Goal: Information Seeking & Learning: Learn about a topic

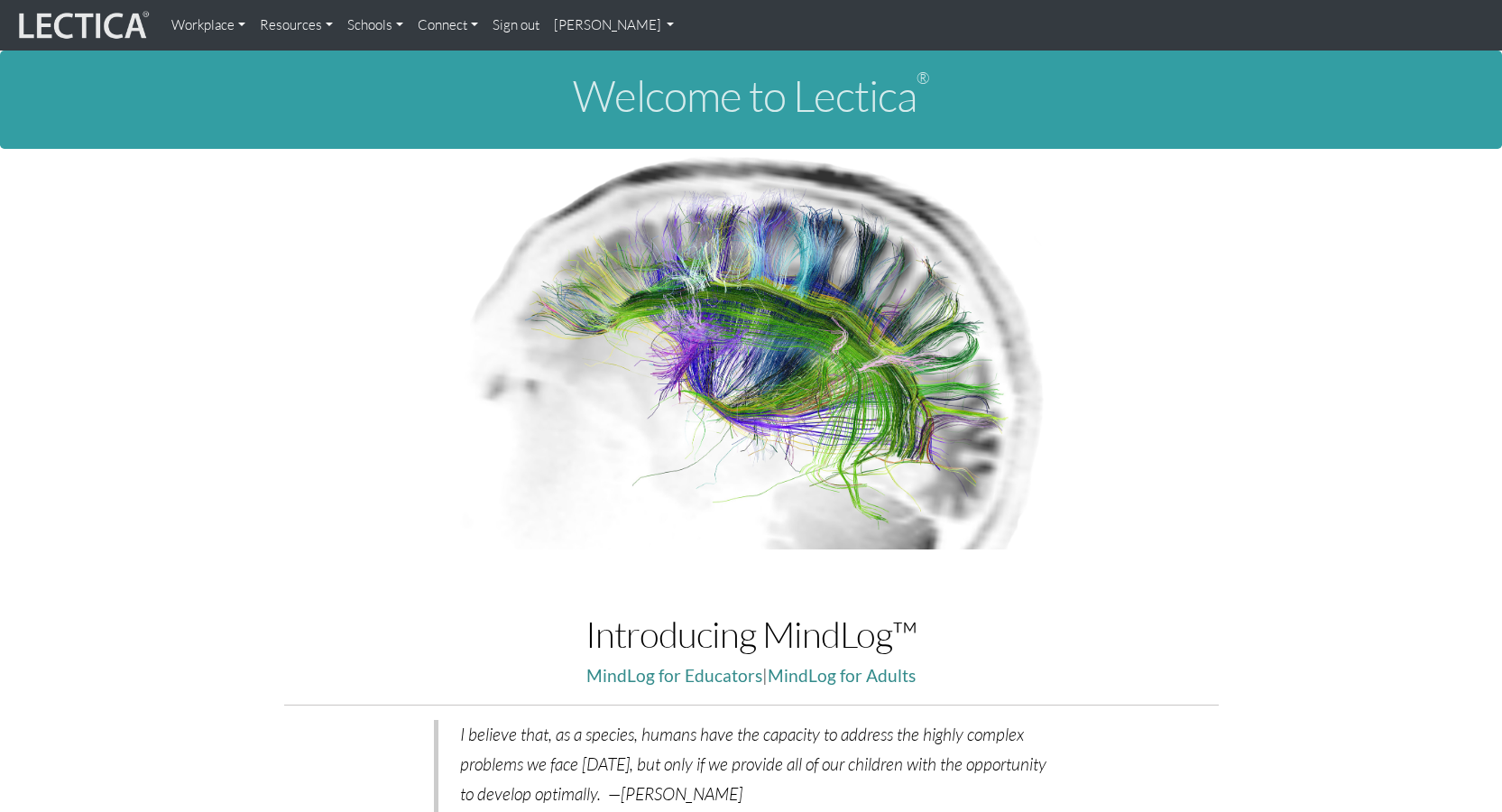
click at [657, 28] on link "[PERSON_NAME]" at bounding box center [615, 25] width 135 height 36
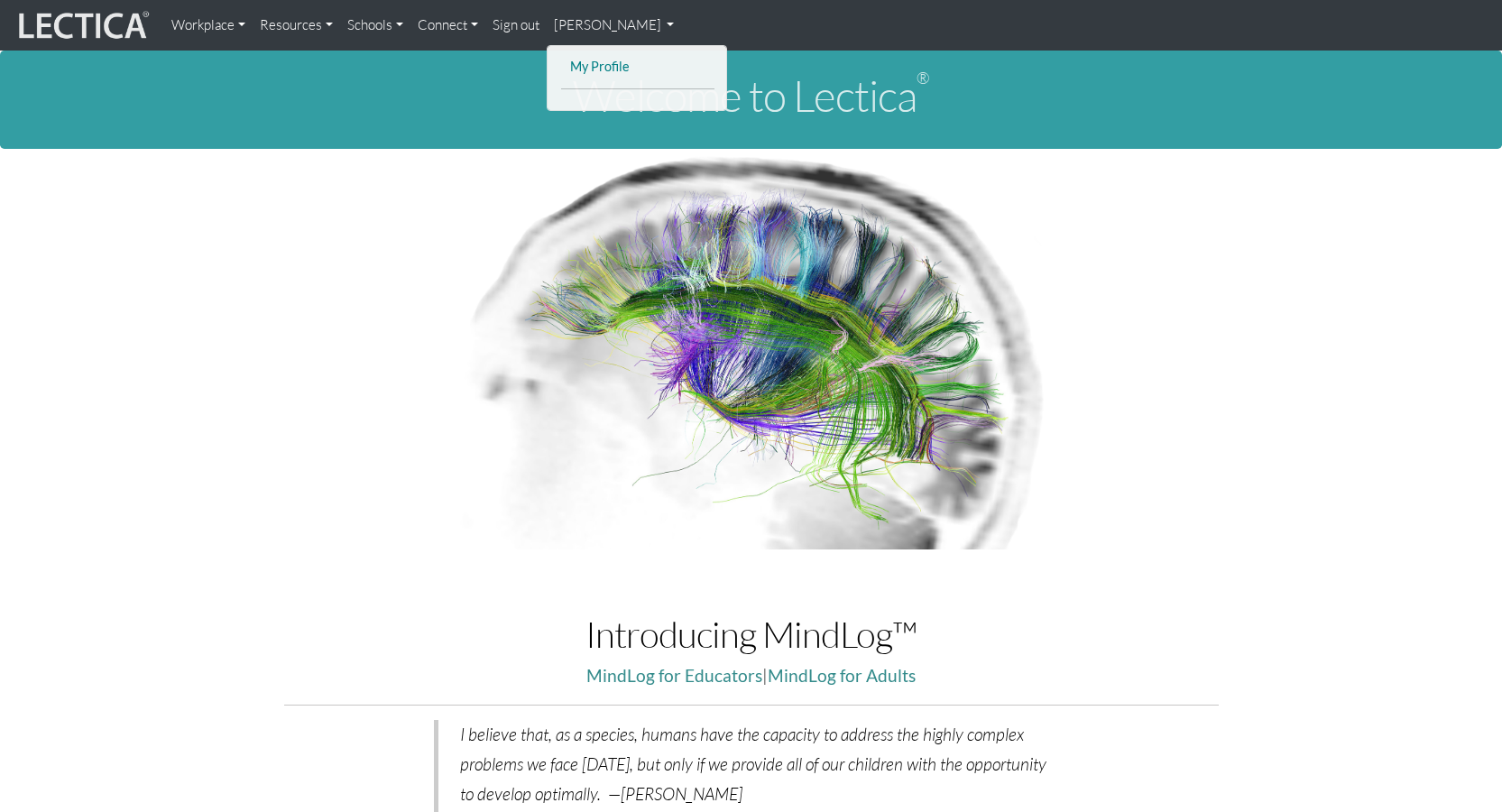
click at [636, 64] on link "My Profile" at bounding box center [638, 67] width 145 height 22
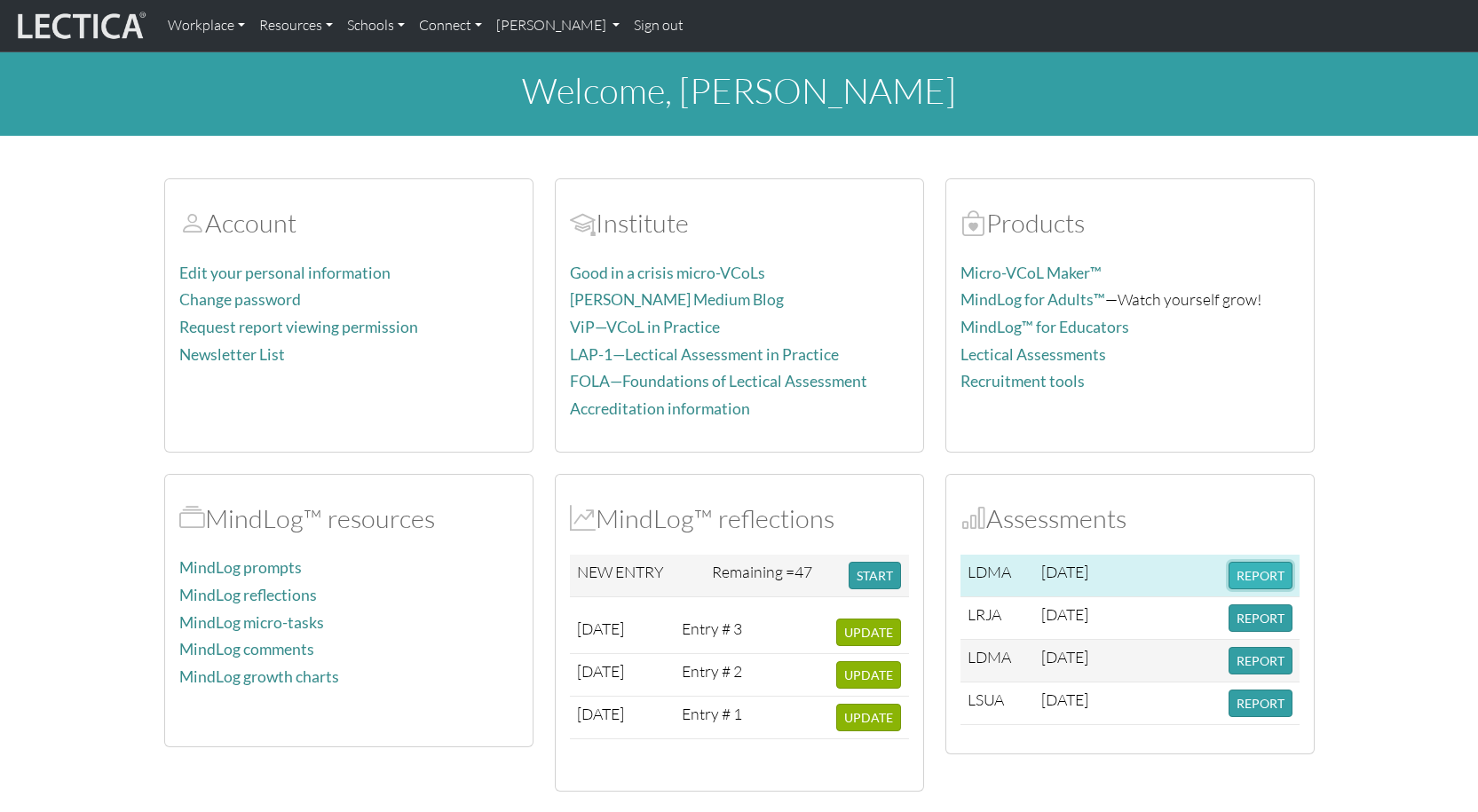
click at [1255, 571] on button "REPORT" at bounding box center [1260, 576] width 64 height 27
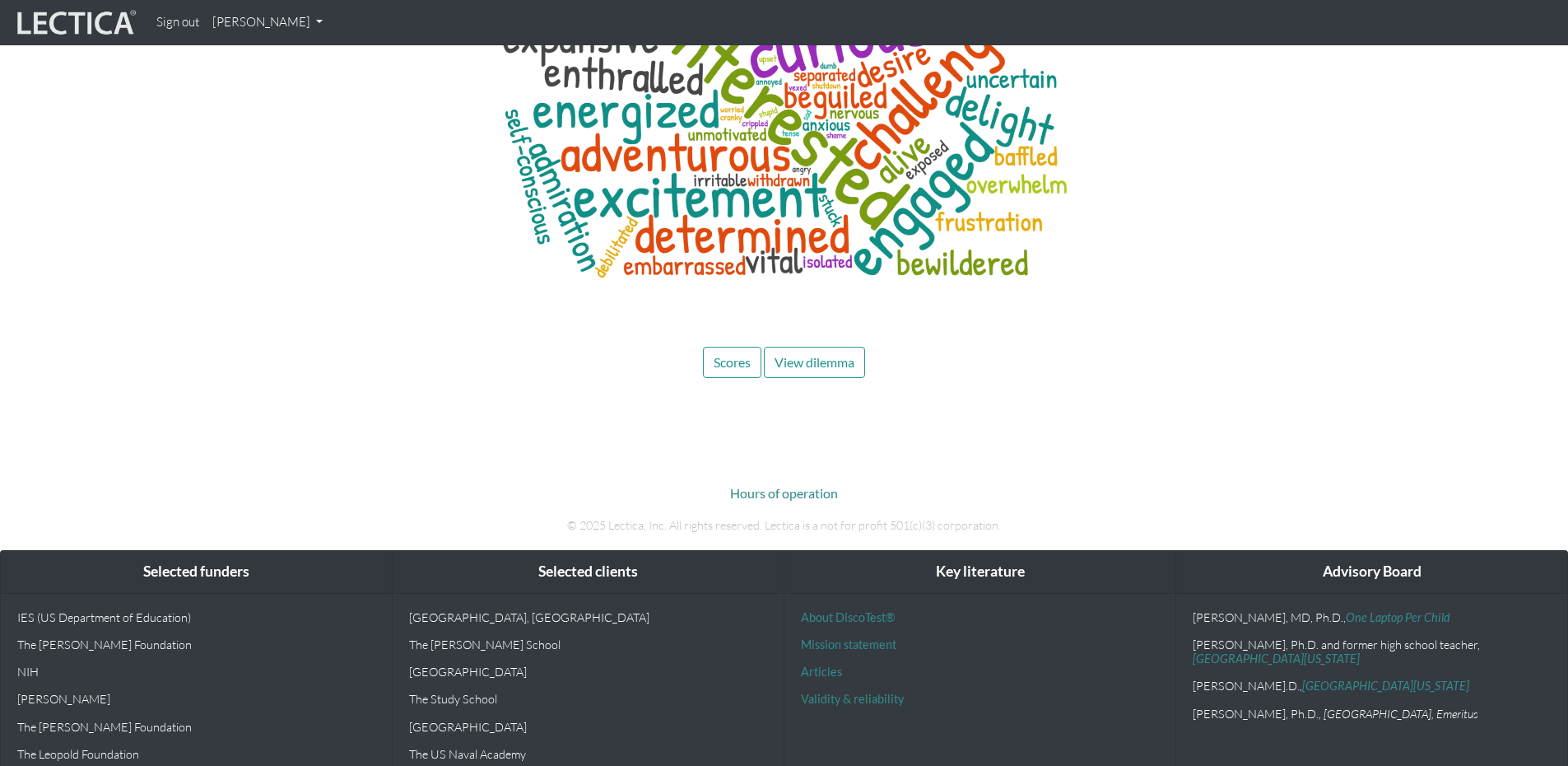
scroll to position [6115, 0]
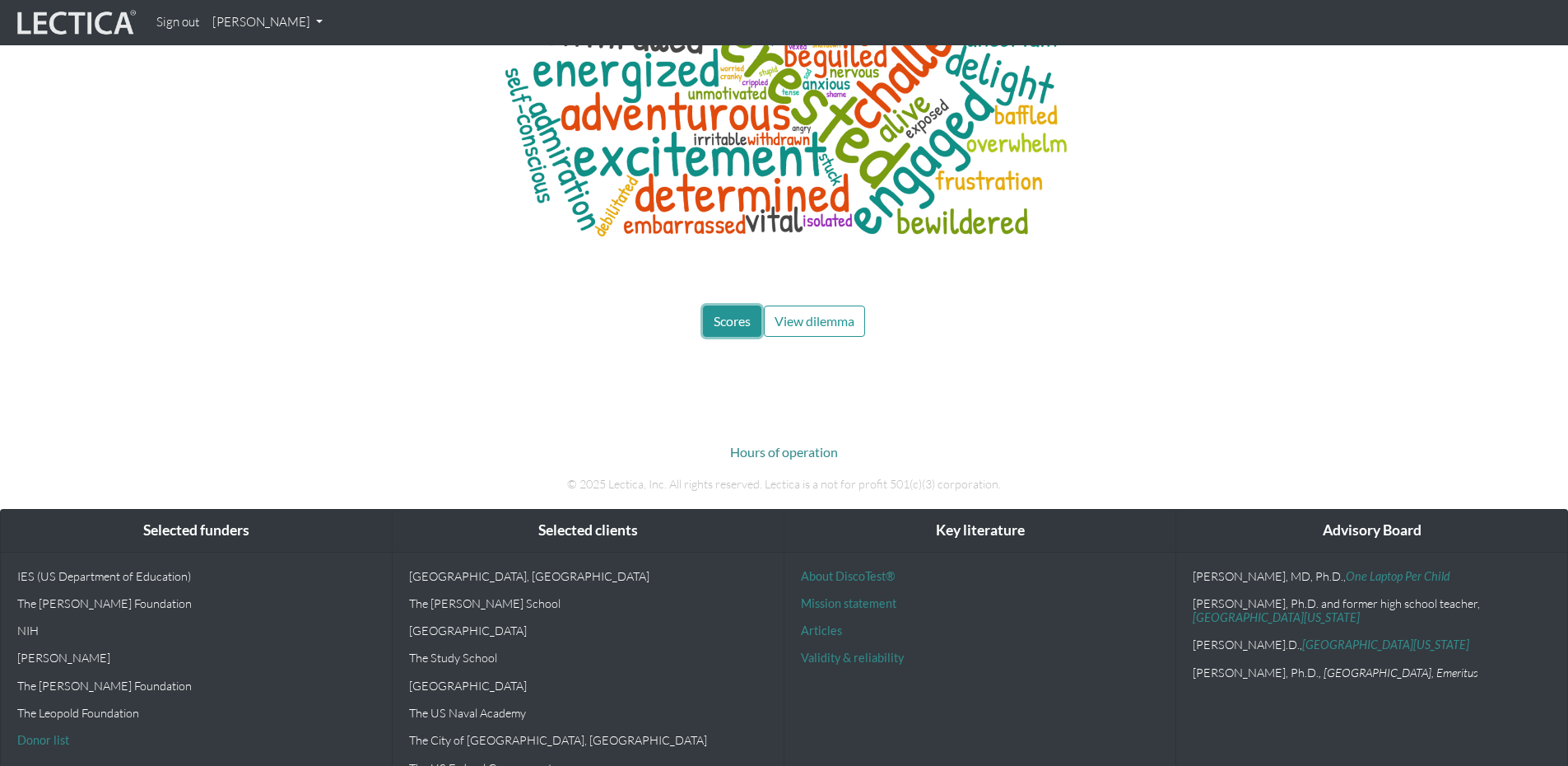
click at [733, 313] on span "Scores" at bounding box center [732, 321] width 37 height 15
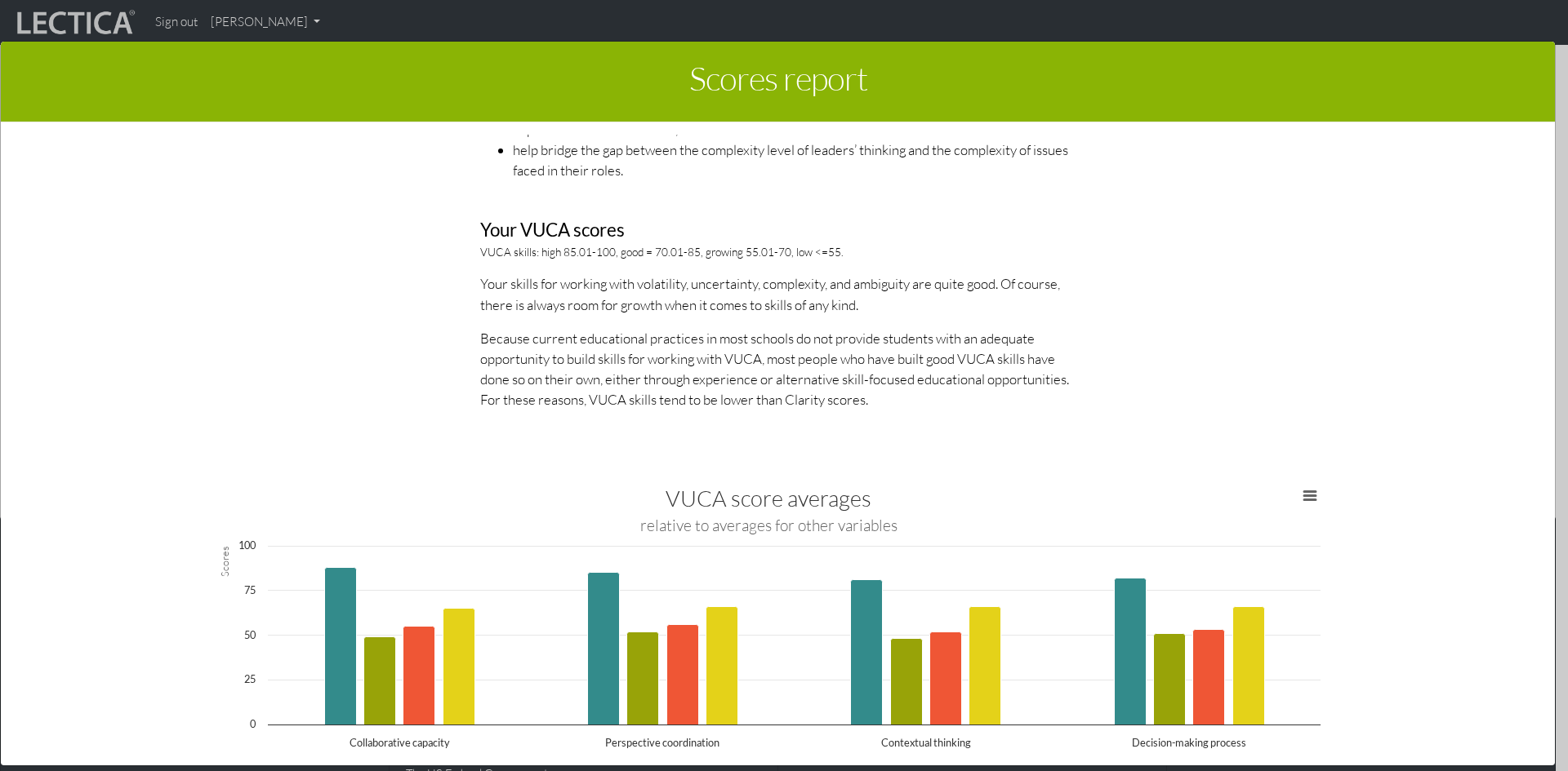
scroll to position [2530, 0]
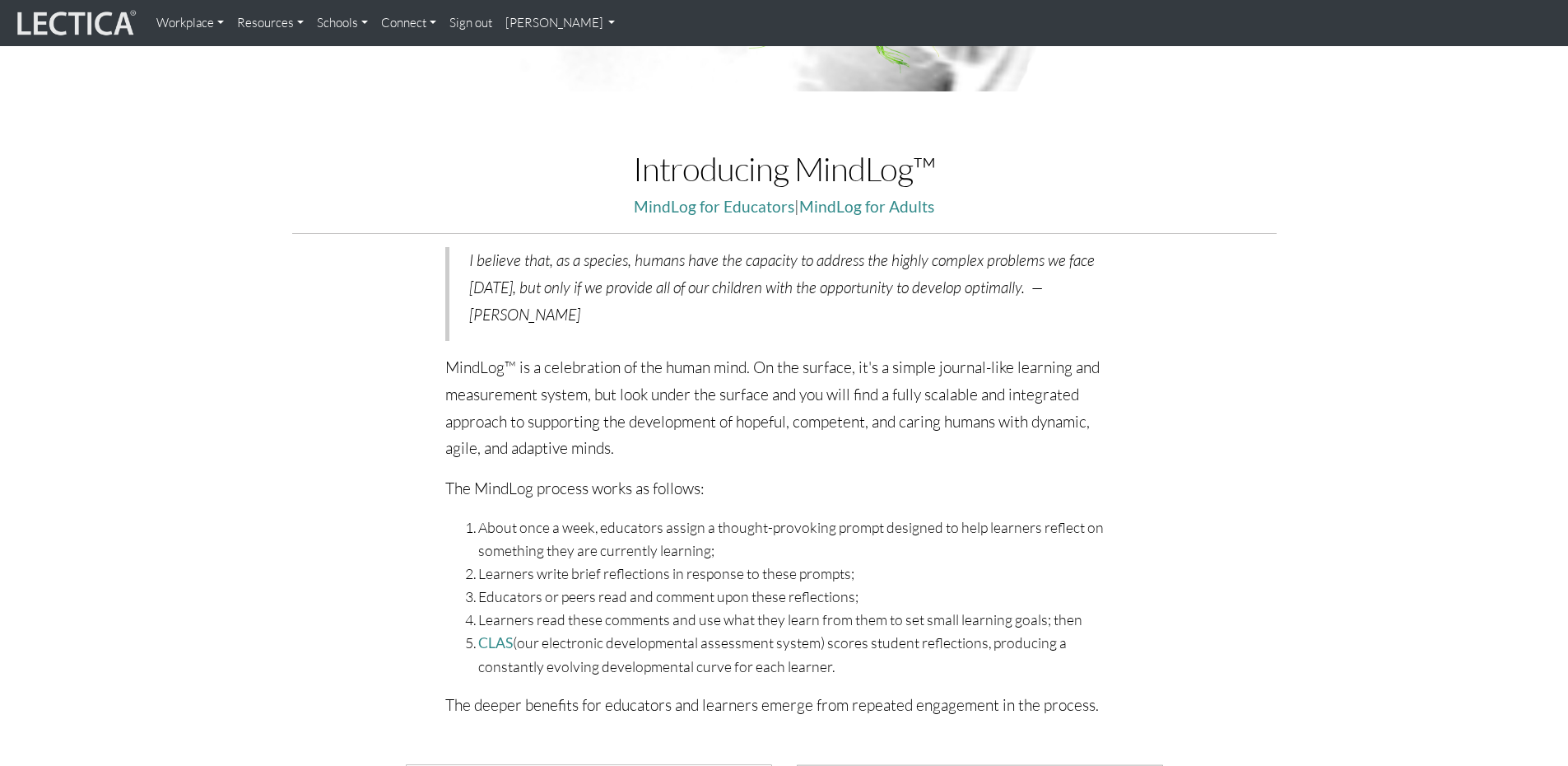
scroll to position [411, 0]
click at [597, 19] on link "[PERSON_NAME]" at bounding box center [561, 23] width 124 height 33
click at [572, 60] on link "My Profile" at bounding box center [582, 61] width 132 height 20
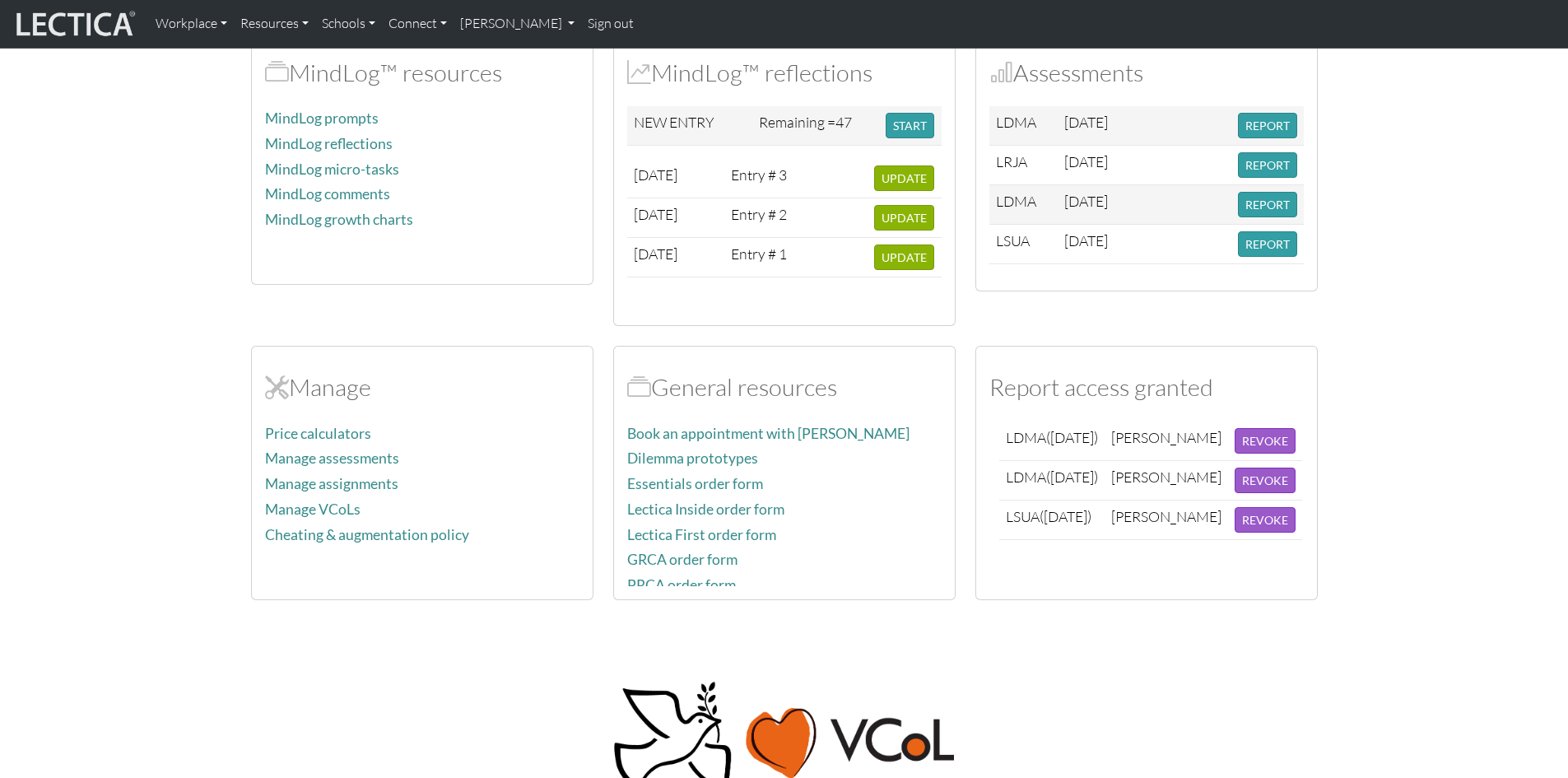
scroll to position [411, 0]
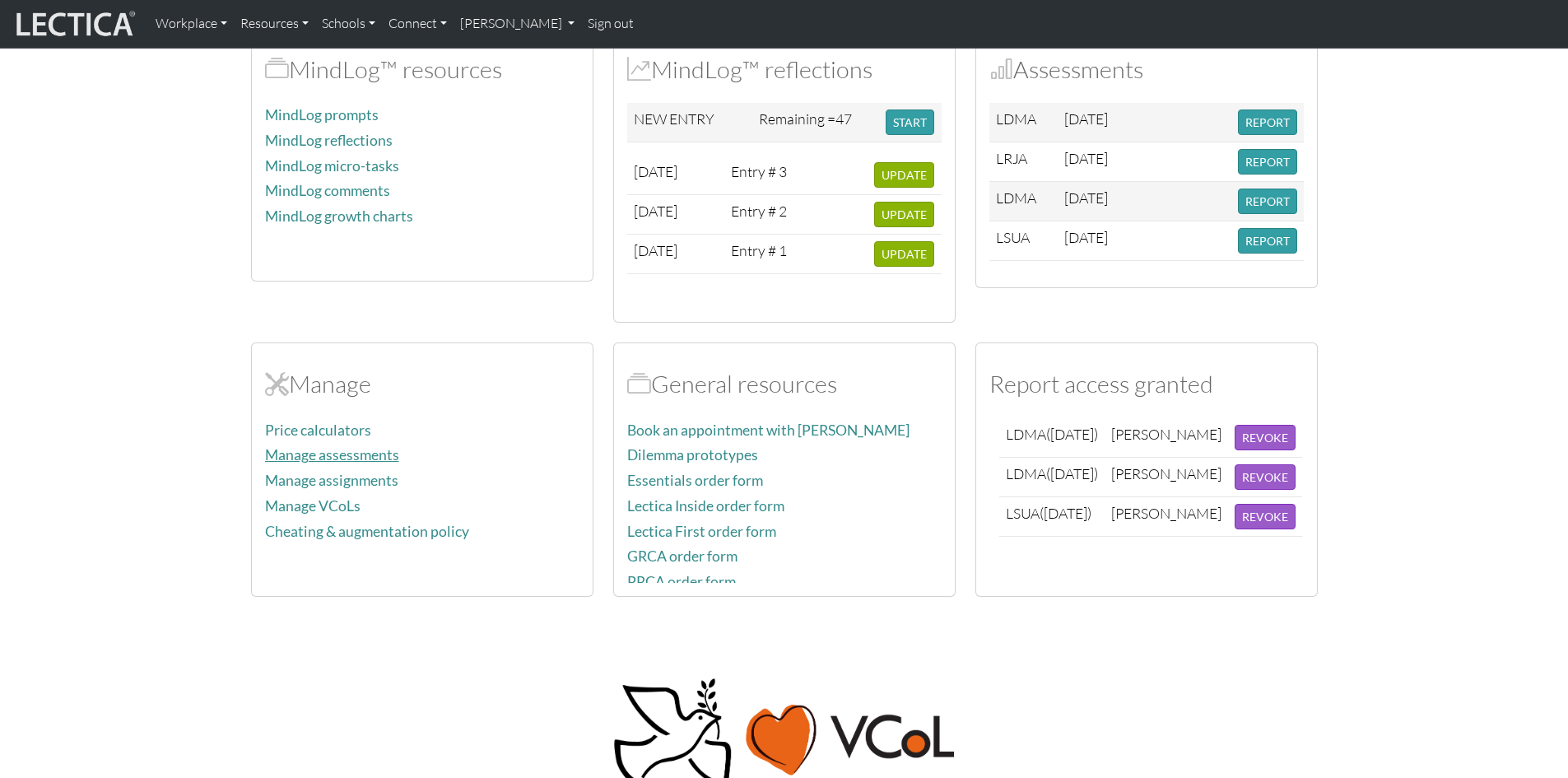
click at [379, 454] on link "Manage assessments" at bounding box center [332, 455] width 135 height 17
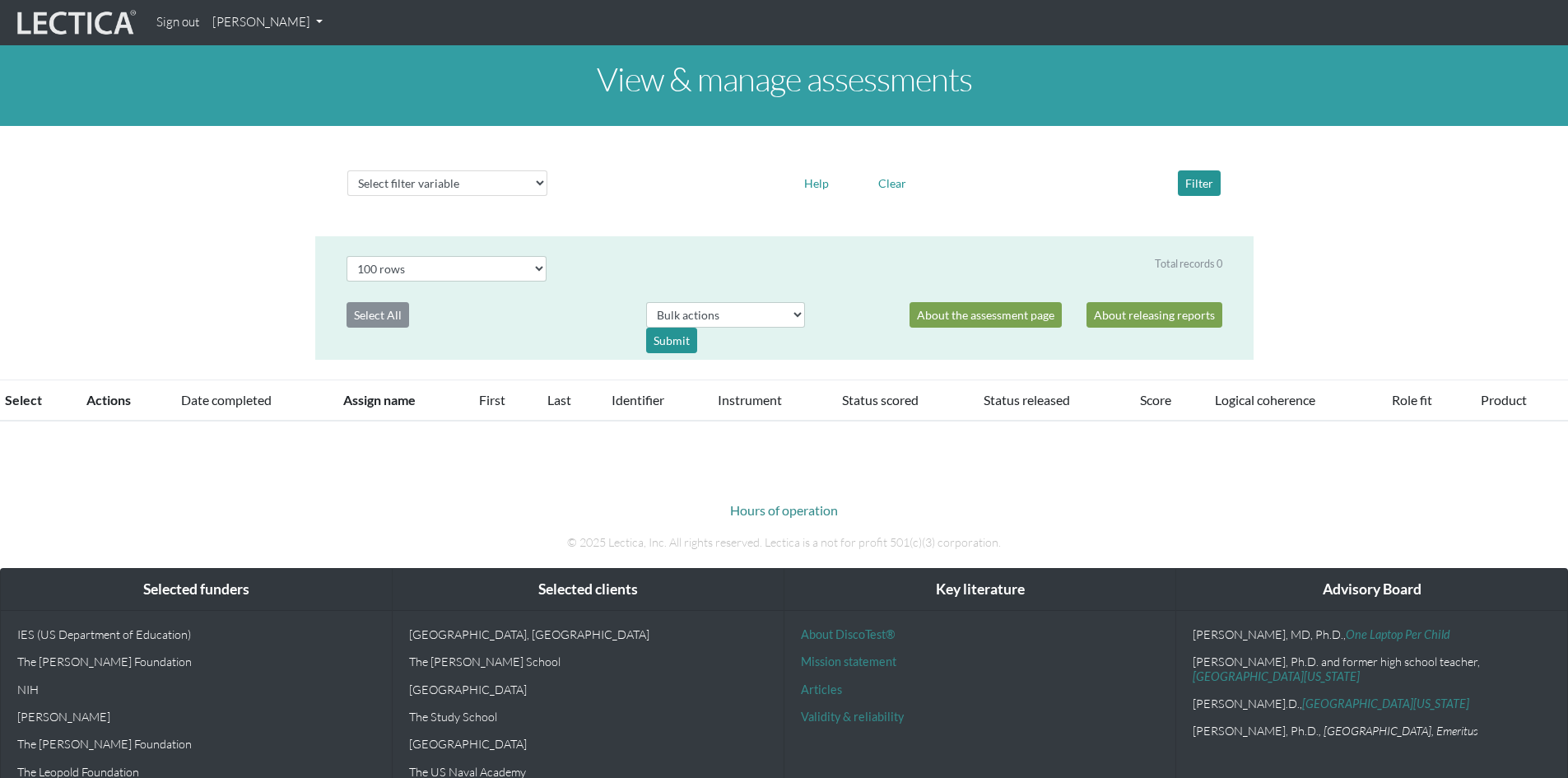
select select "100"
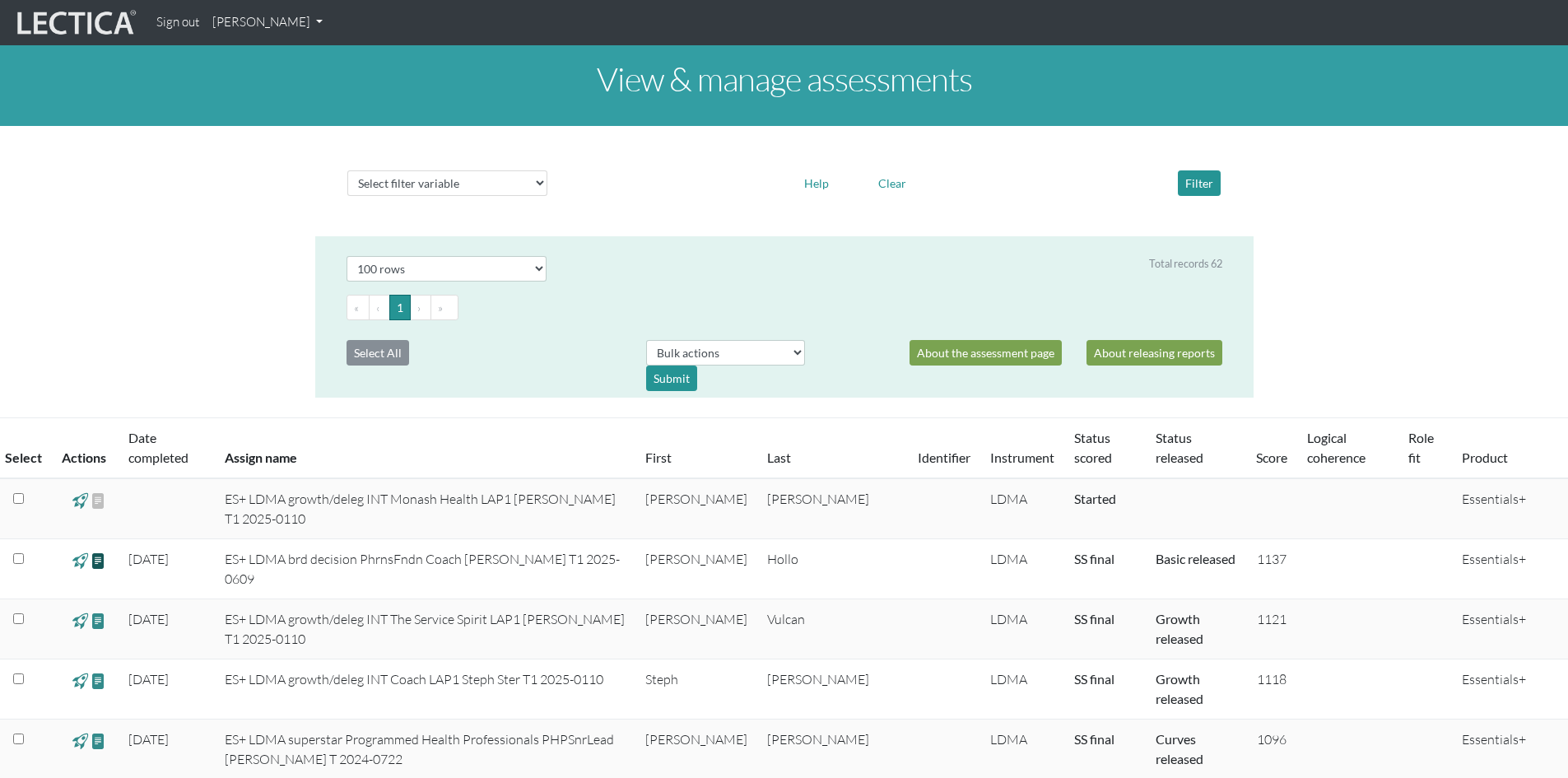
click at [102, 560] on span at bounding box center [98, 560] width 15 height 19
click at [100, 562] on span at bounding box center [98, 560] width 15 height 19
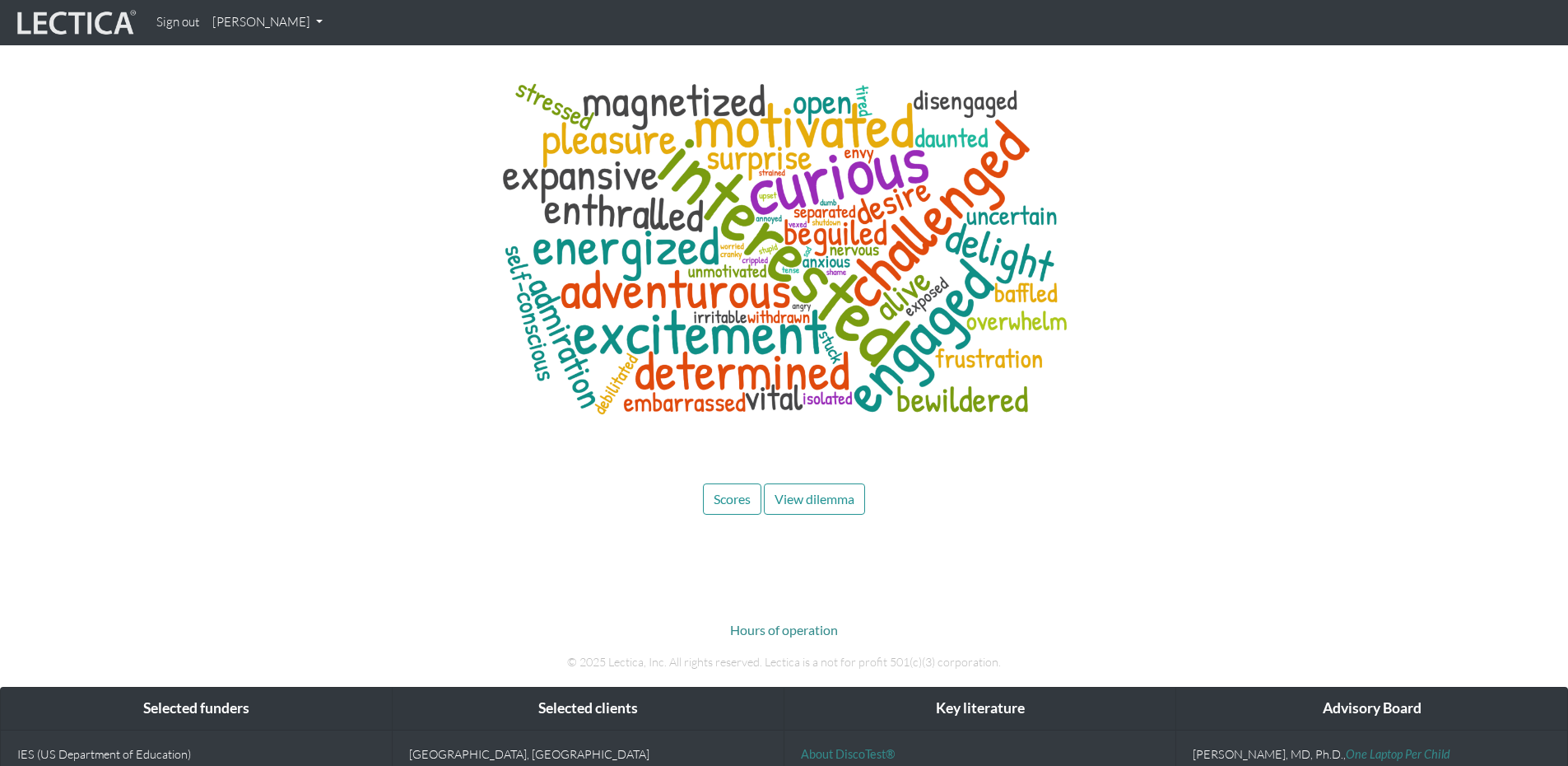
scroll to position [7795, 0]
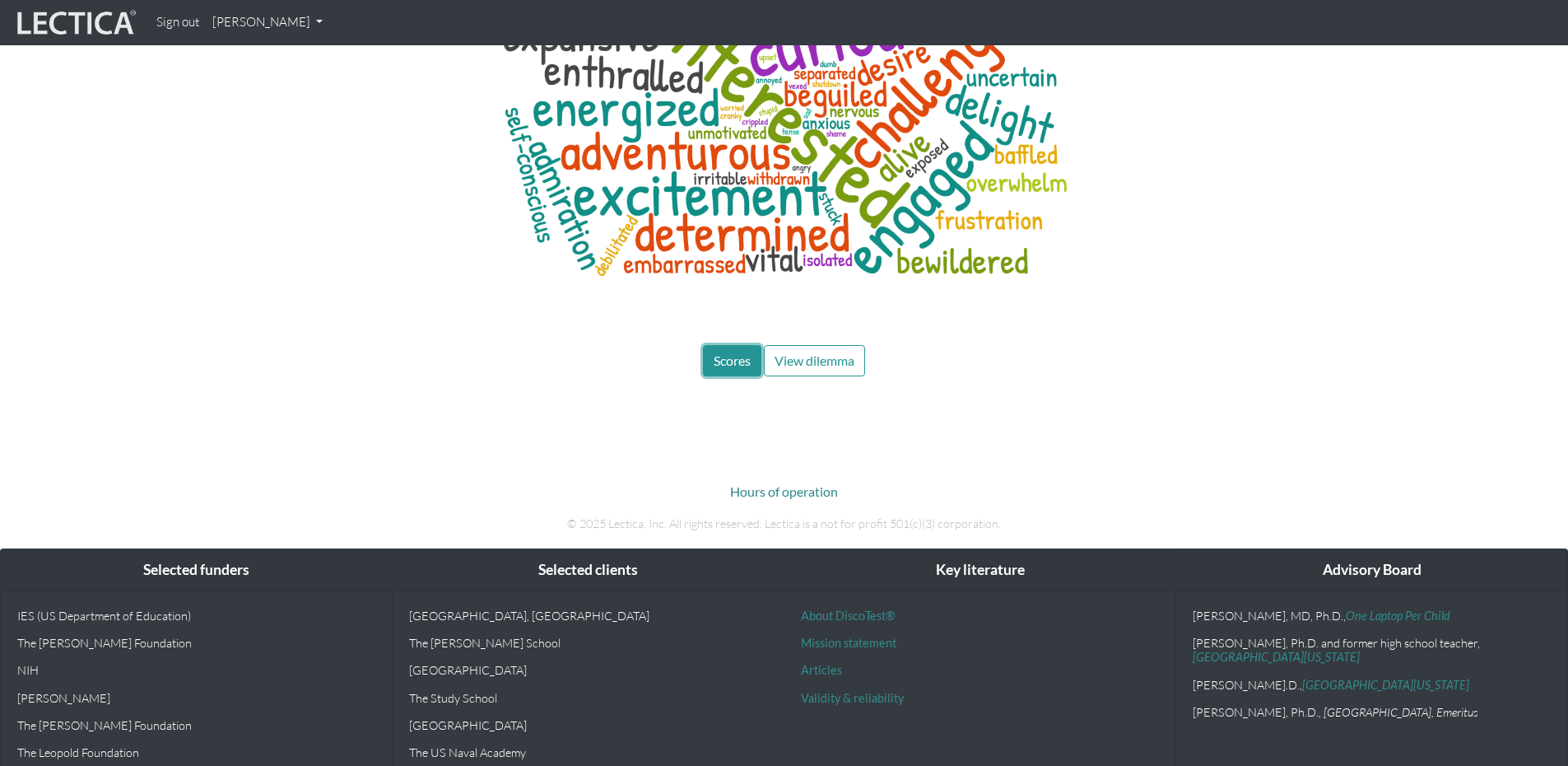
click at [733, 352] on span "Scores" at bounding box center [732, 360] width 37 height 15
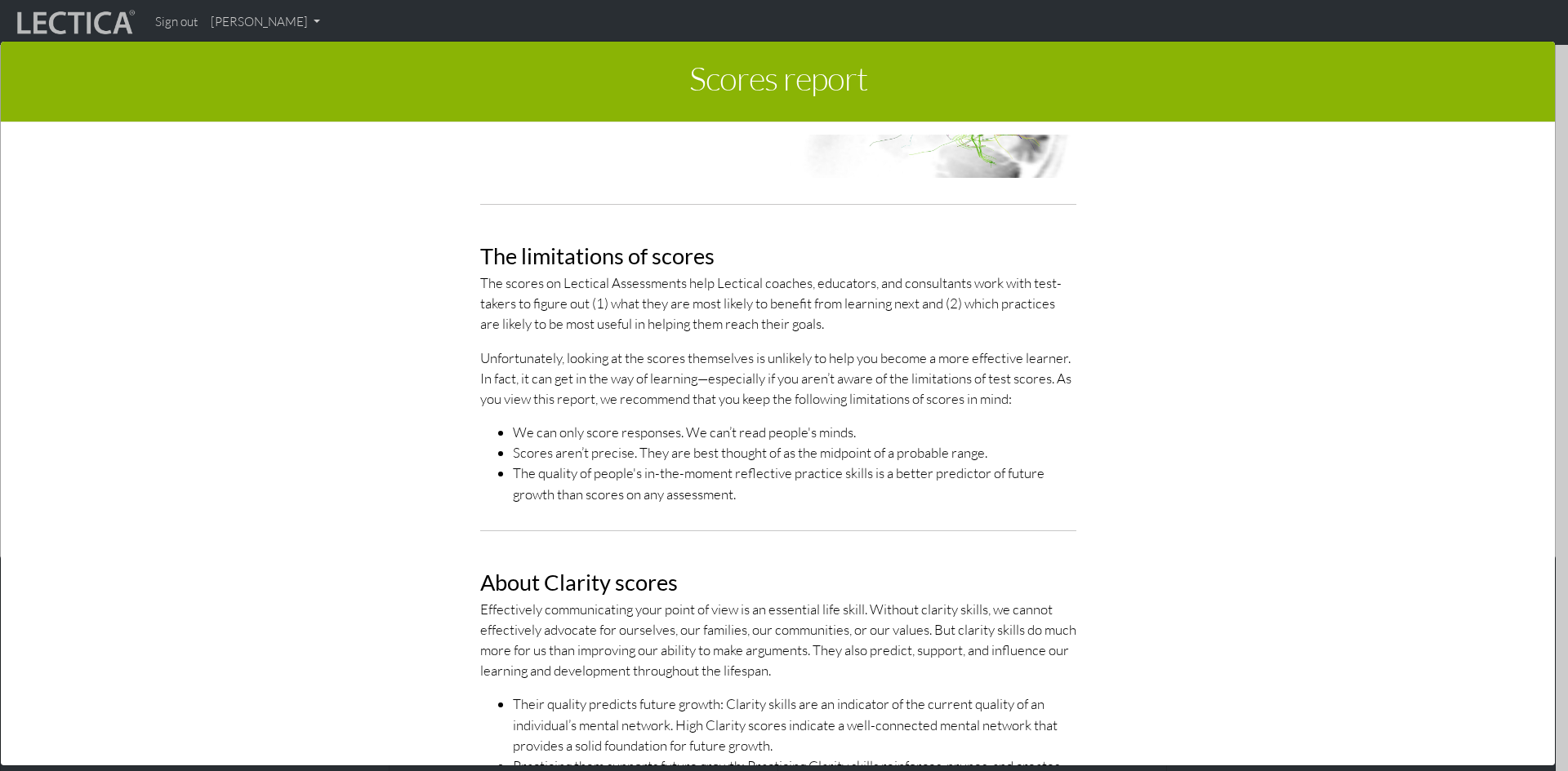
scroll to position [0, 0]
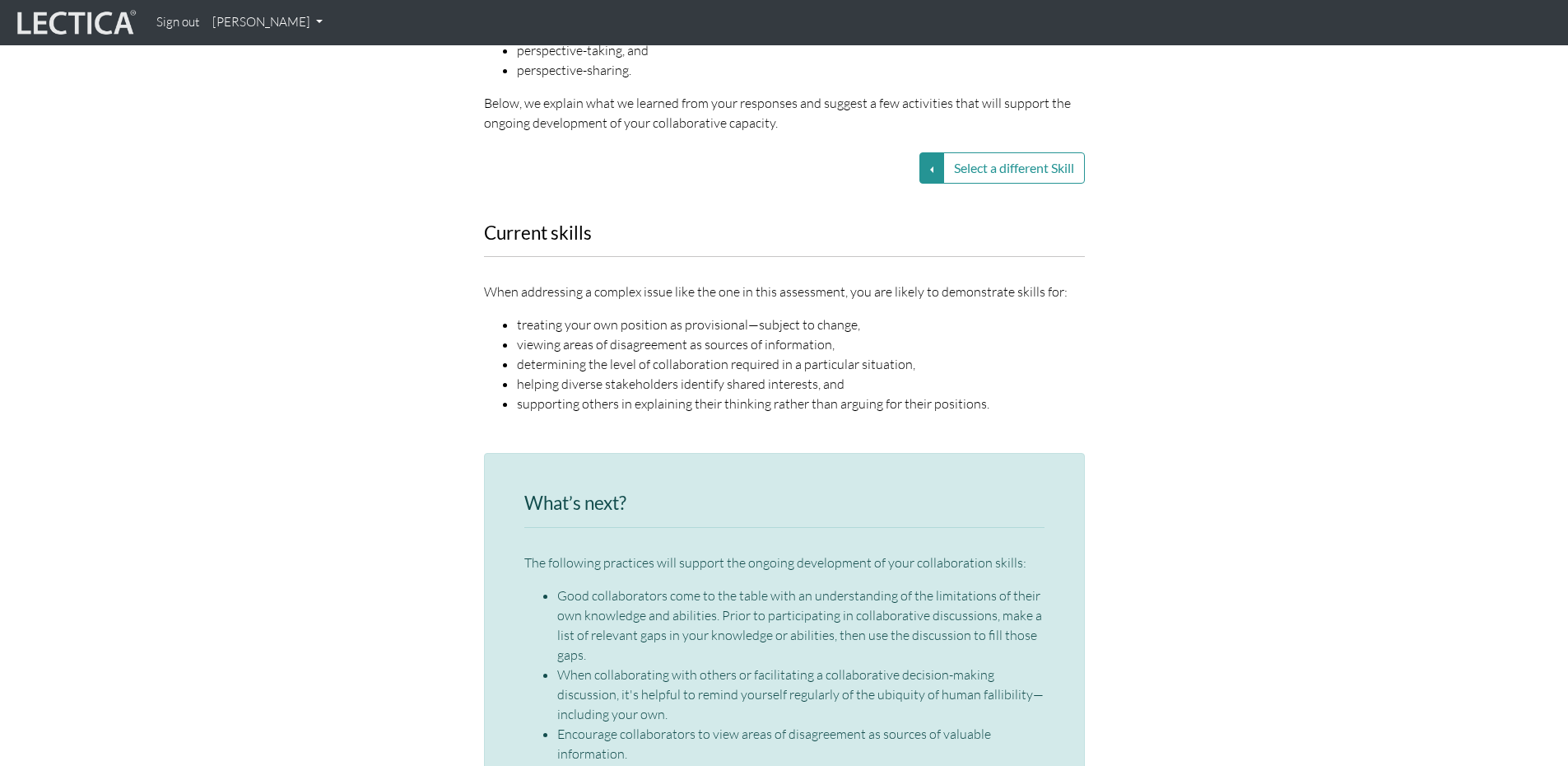
scroll to position [2224, 0]
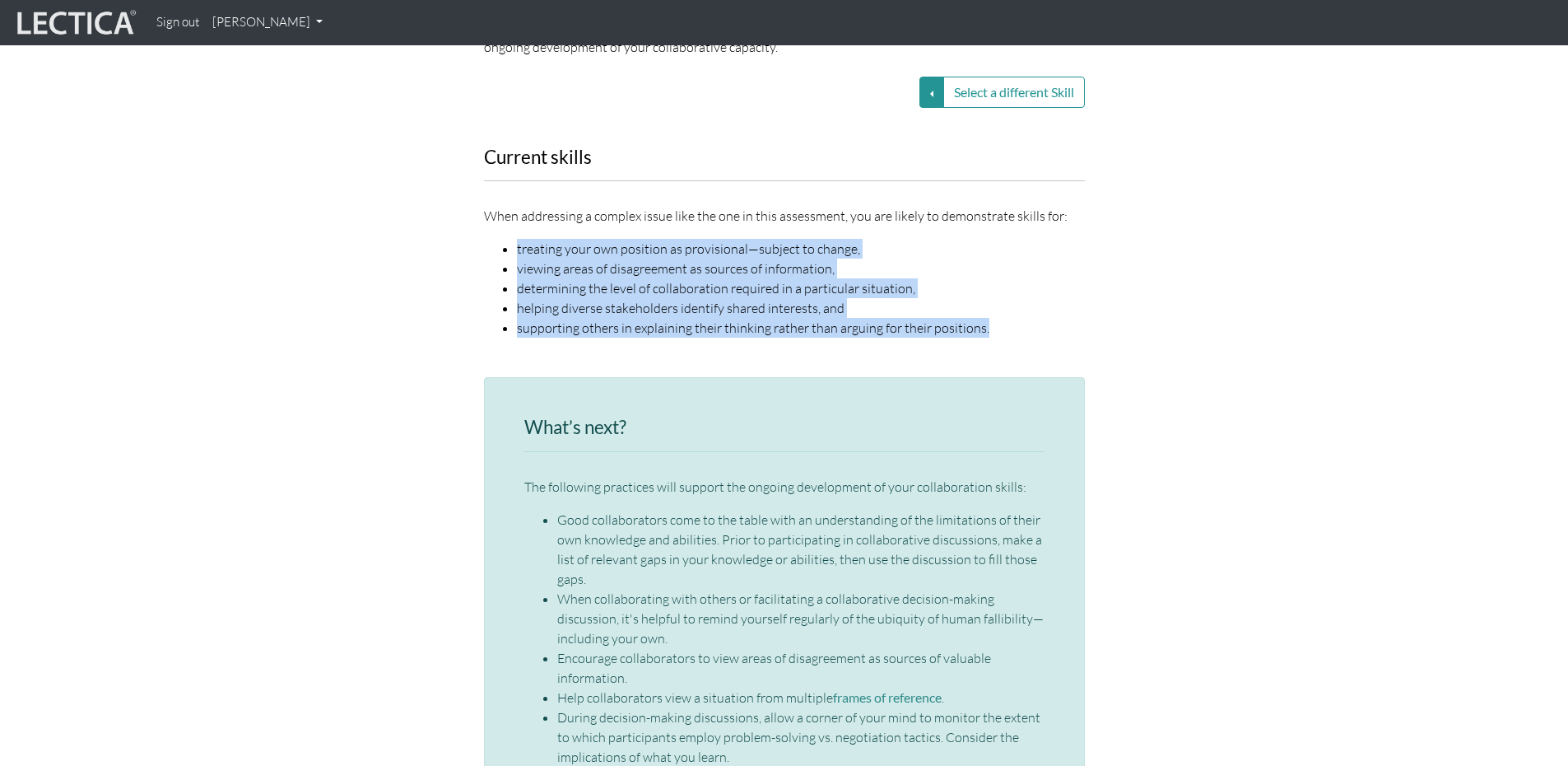
drag, startPoint x: 517, startPoint y: 205, endPoint x: 988, endPoint y: 288, distance: 478.3
click at [988, 288] on ul "treating your own position as provisional—subject to change, viewing areas of d…" at bounding box center [784, 288] width 601 height 99
copy ul "treating your own position as provisional—subject to change, viewing areas of d…"
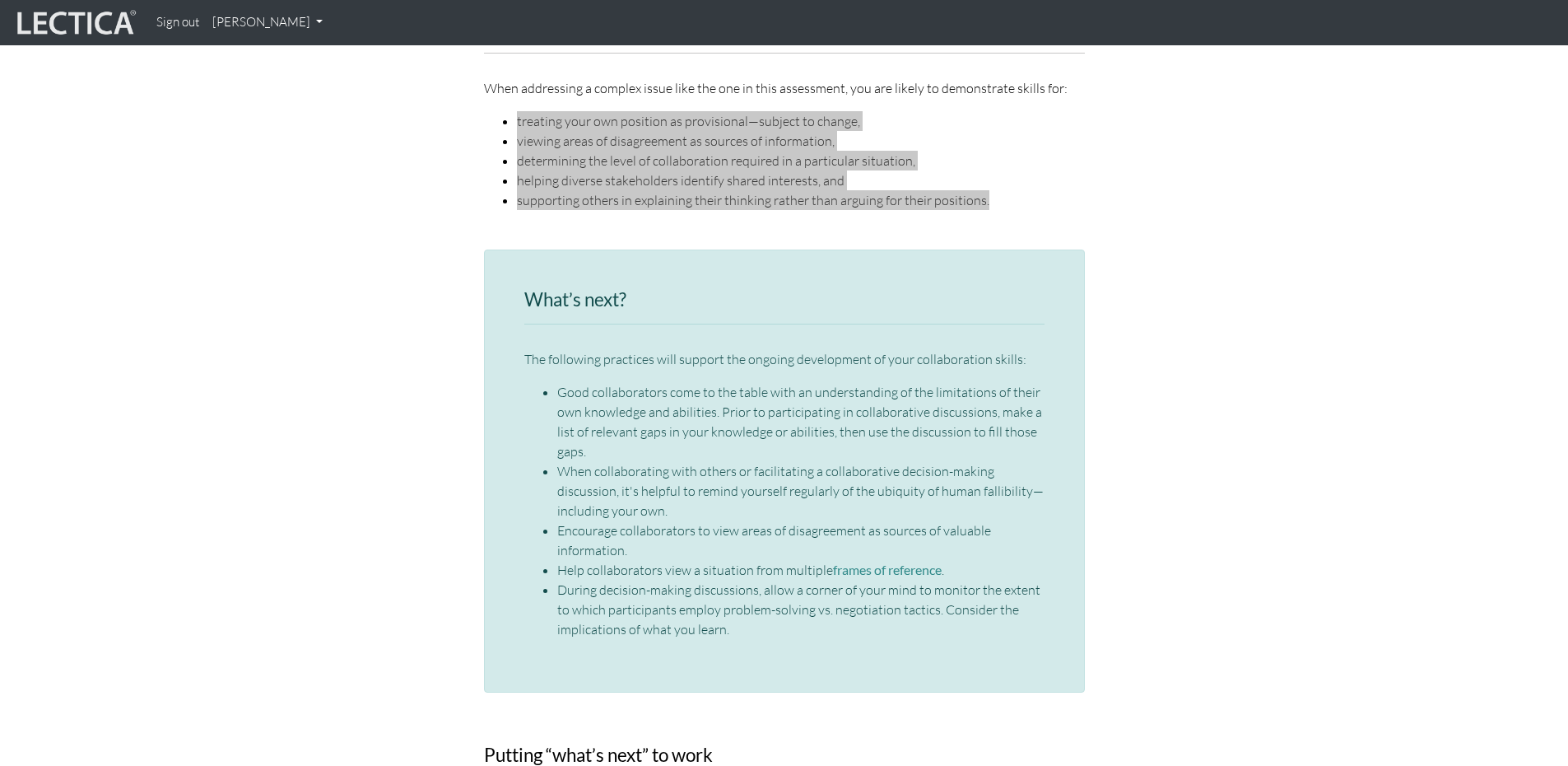
scroll to position [2388, 0]
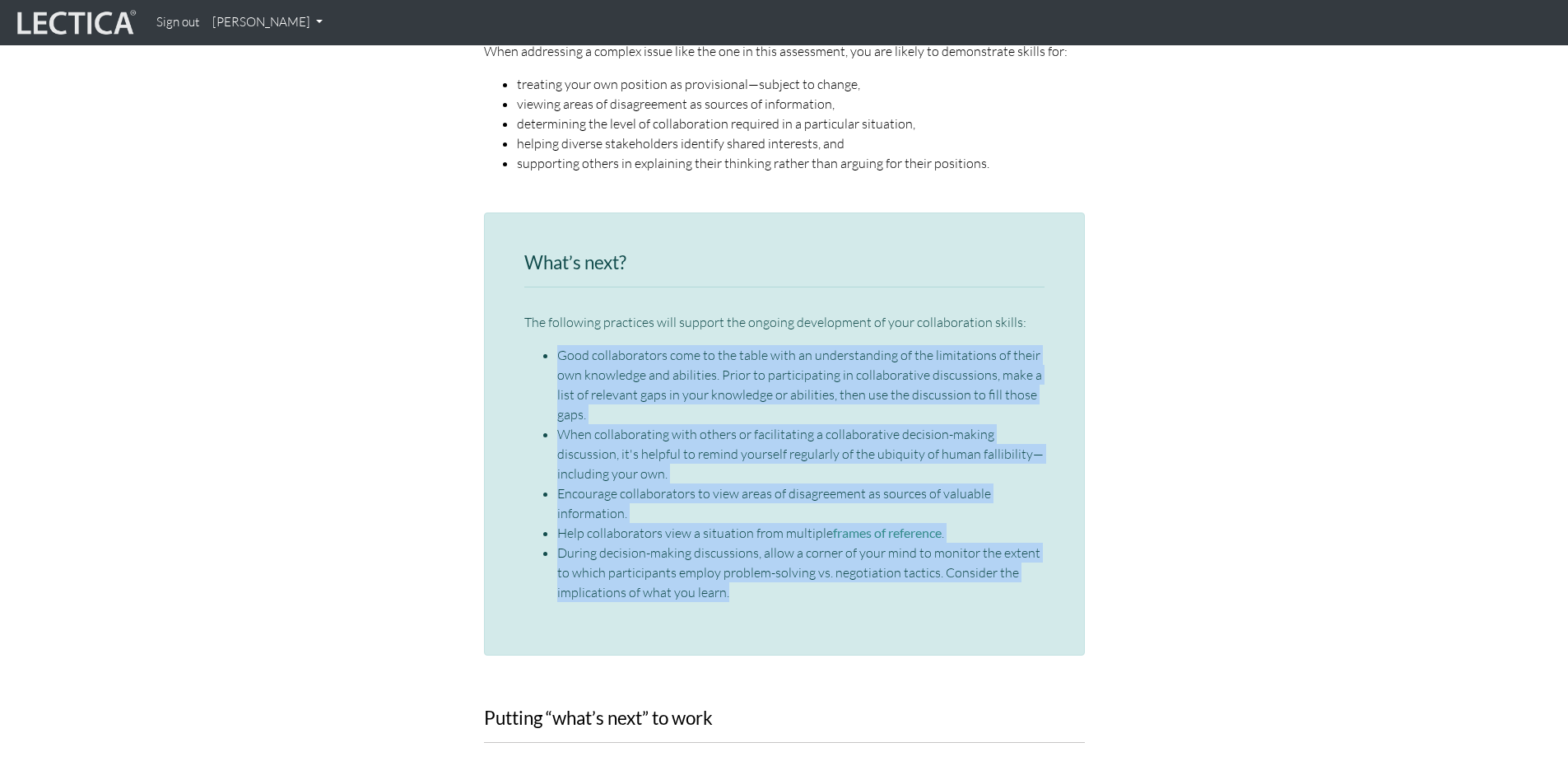
drag, startPoint x: 559, startPoint y: 314, endPoint x: 913, endPoint y: 550, distance: 425.5
click at [913, 550] on ul "Good collaborators come to the table with an understanding of the limitations o…" at bounding box center [784, 474] width 520 height 257
copy ul "Good collaborators come to the table with an understanding of the limitations o…"
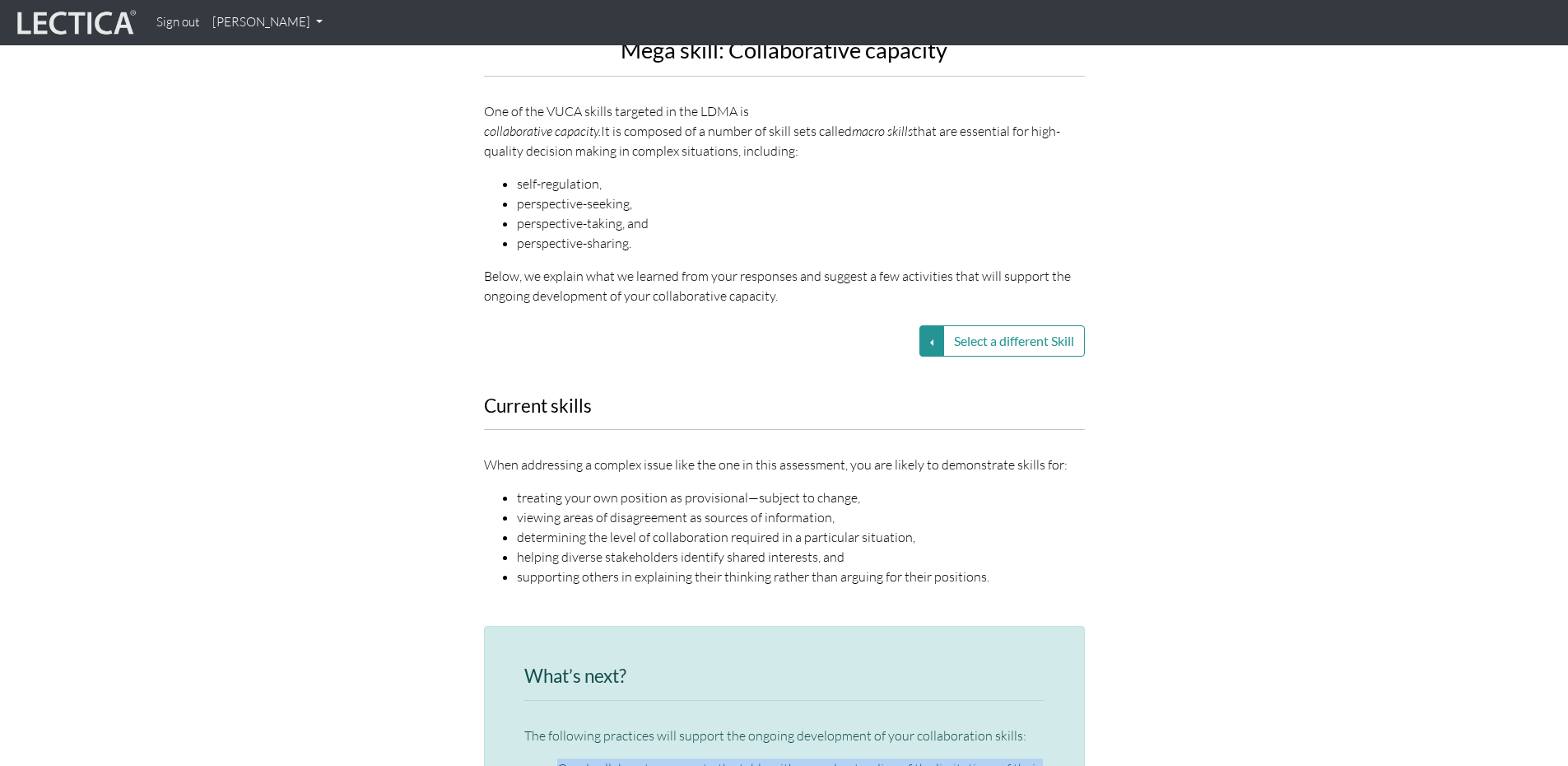
scroll to position [1976, 0]
click at [926, 323] on button "Select a different Skill" at bounding box center [932, 339] width 25 height 31
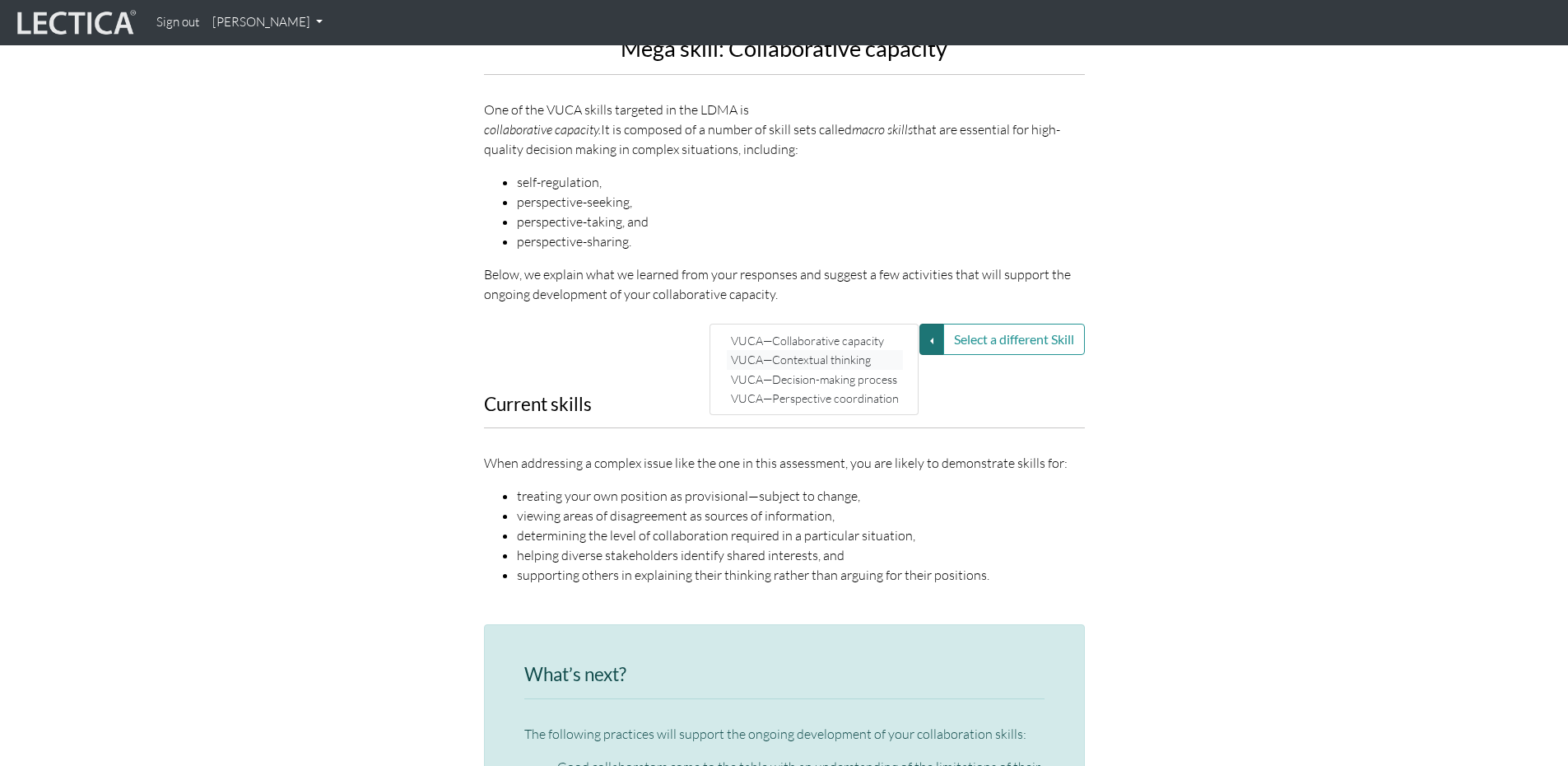
click at [859, 350] on link "VUCA—Contextual thinking" at bounding box center [815, 359] width 176 height 19
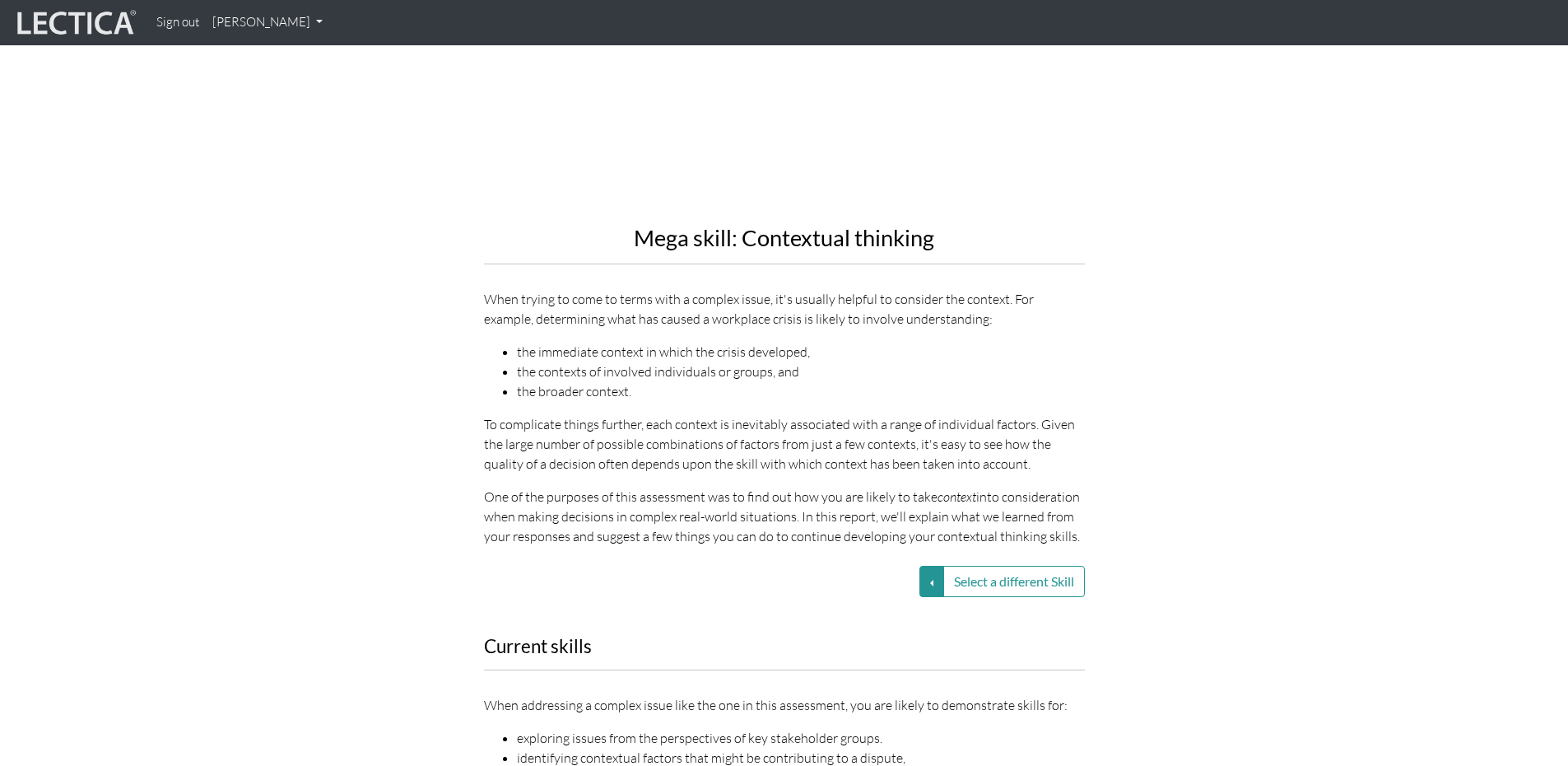
scroll to position [1893, 0]
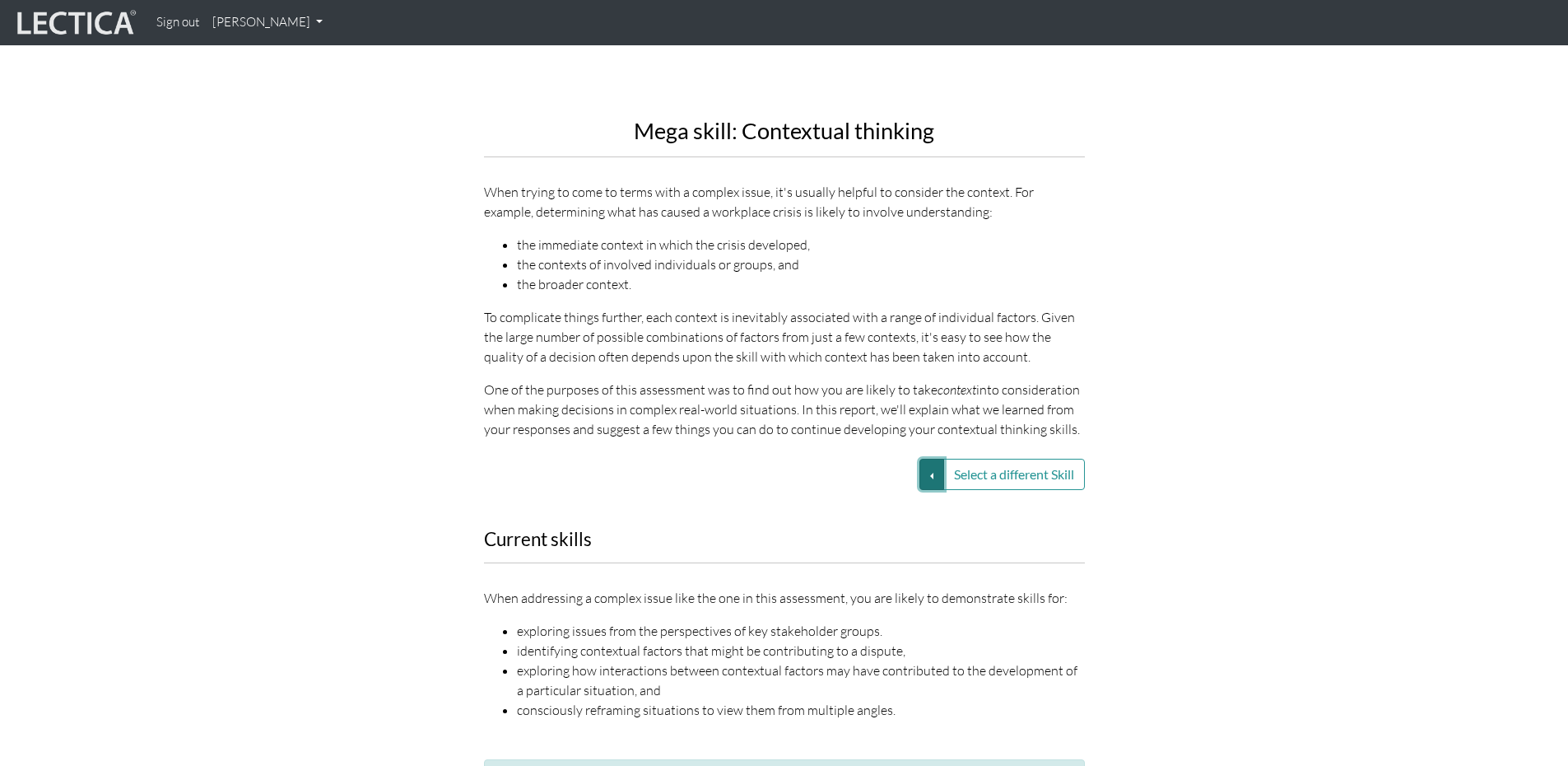
click at [924, 459] on button "Select a different Skill" at bounding box center [932, 474] width 25 height 31
click at [883, 485] on link "VUCA—Contextual thinking" at bounding box center [815, 494] width 176 height 19
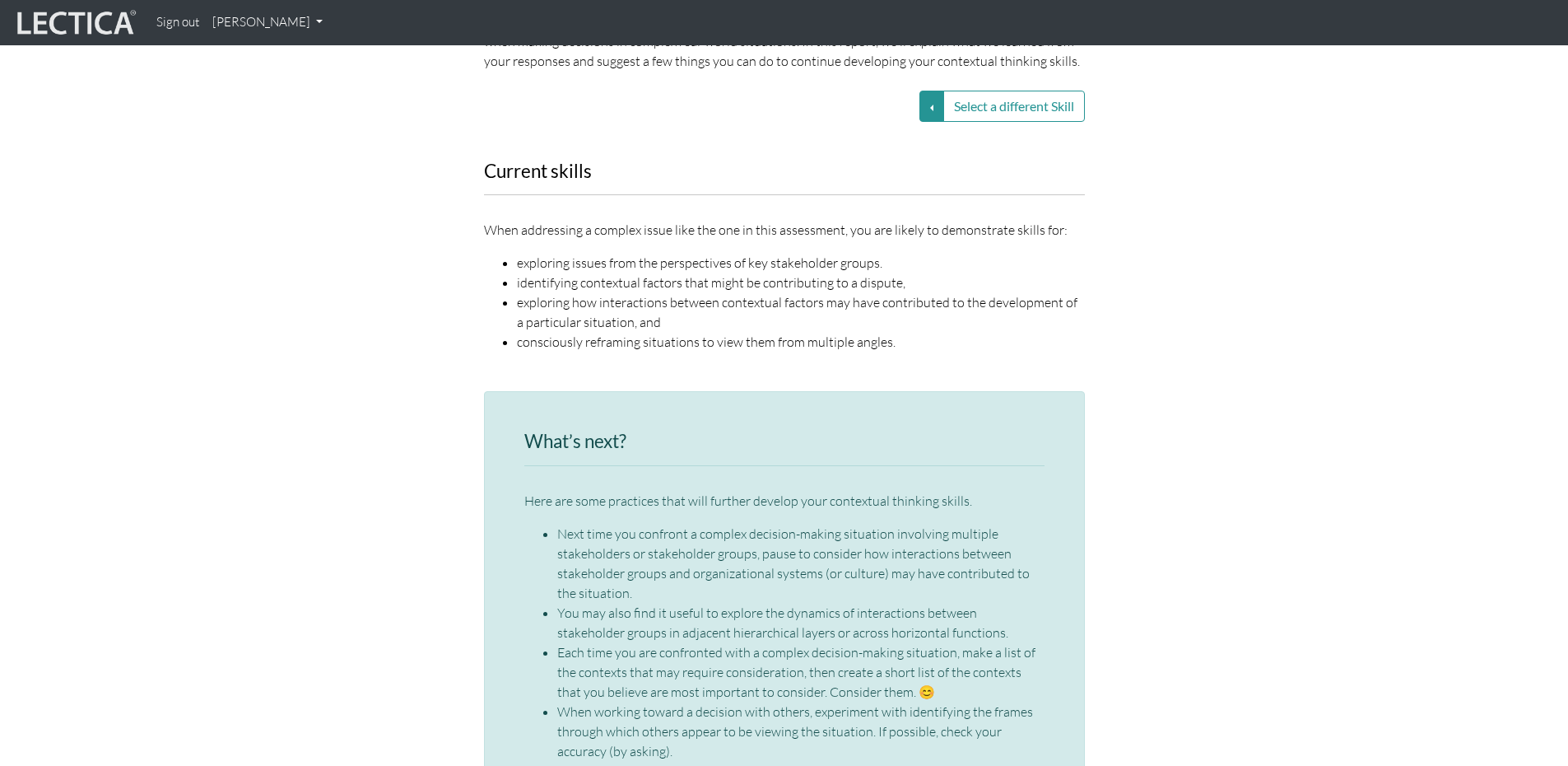
scroll to position [2306, 0]
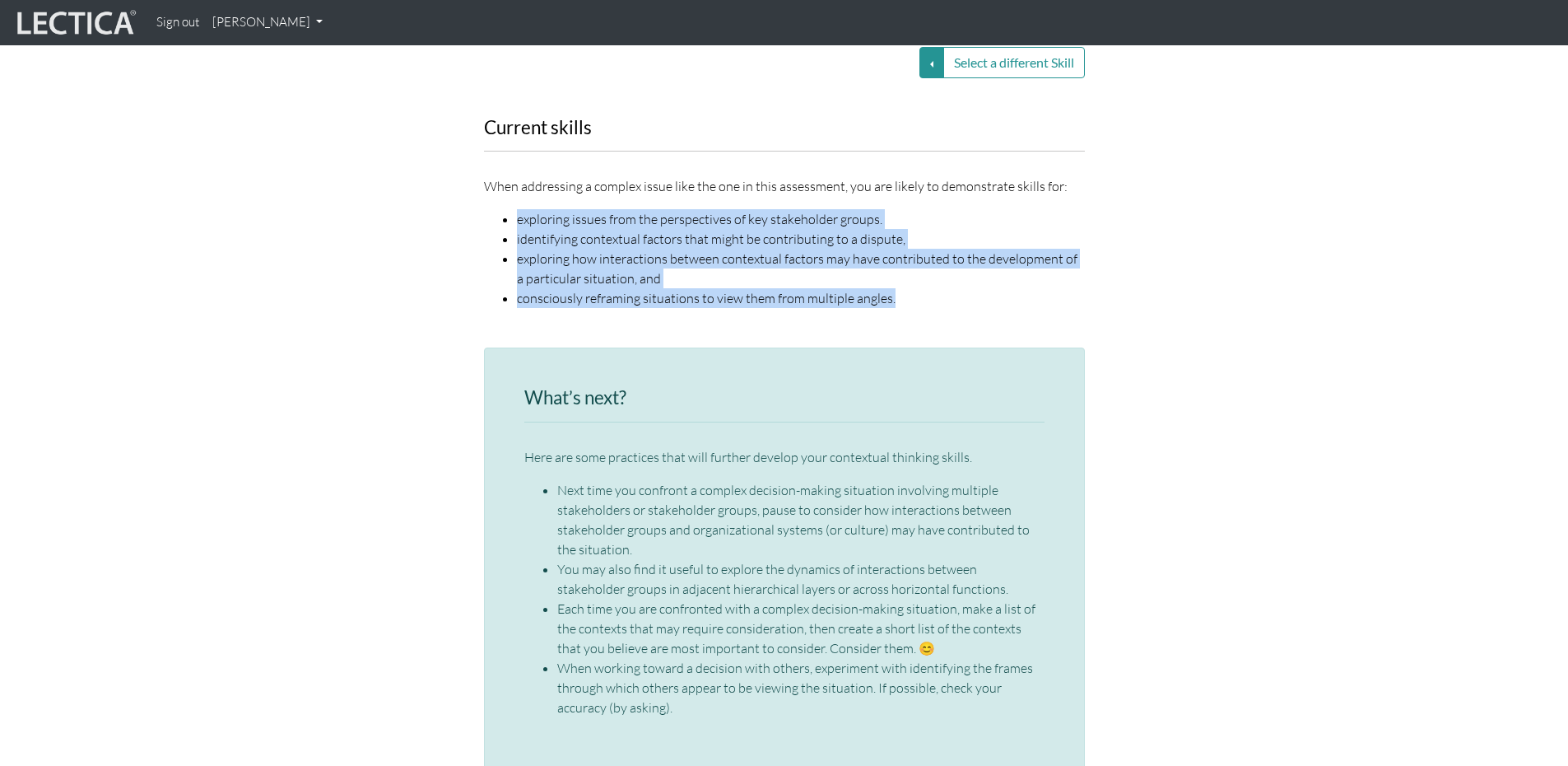
drag, startPoint x: 518, startPoint y: 198, endPoint x: 922, endPoint y: 280, distance: 412.2
click at [922, 280] on ul "exploring issues from the perspectives of key stakeholder groups. identifying c…" at bounding box center [784, 258] width 601 height 99
copy ul "exploring issues from the perspectives of key stakeholder groups. identifying c…"
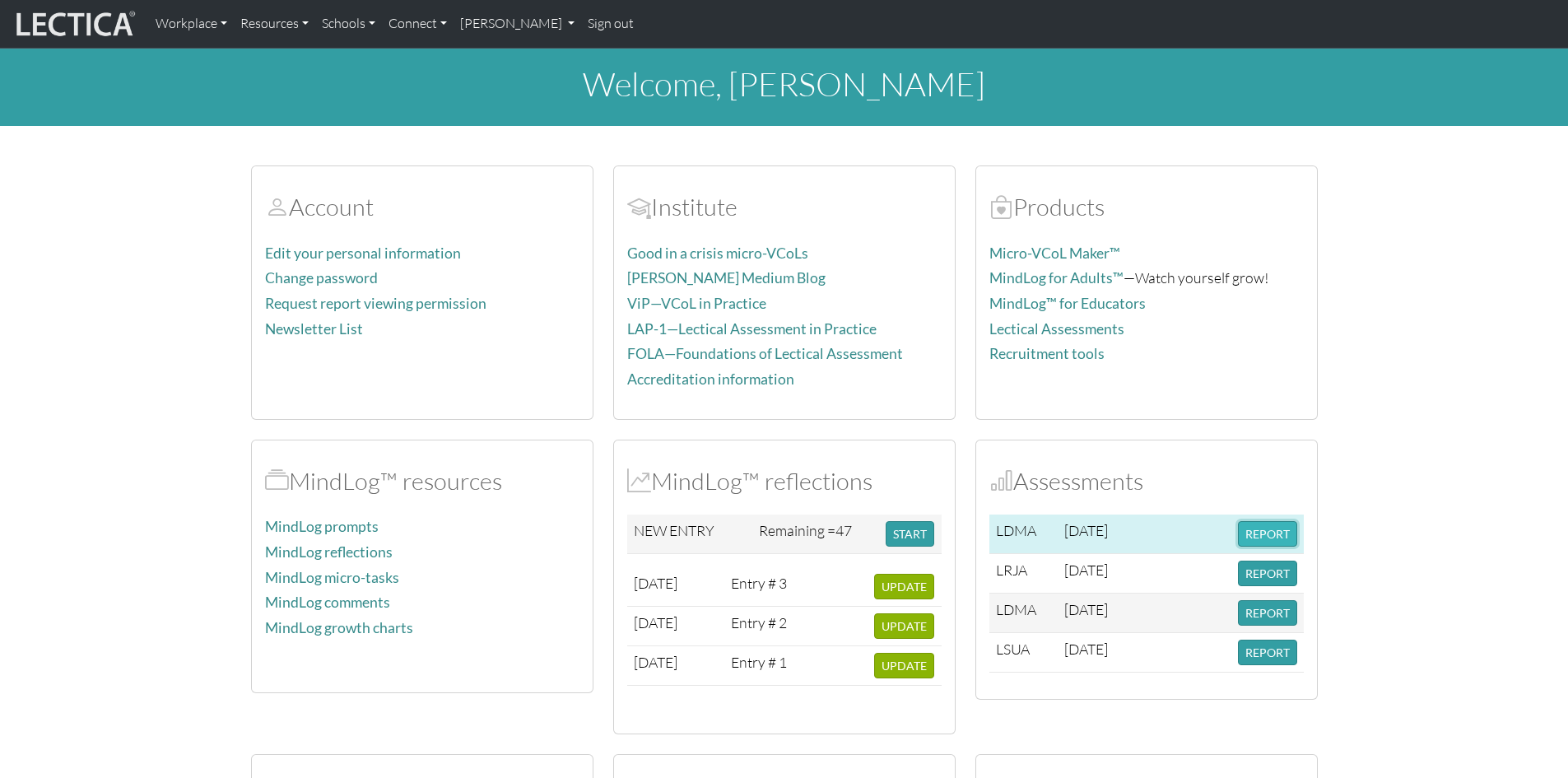
click at [1257, 534] on button "REPORT" at bounding box center [1268, 534] width 59 height 25
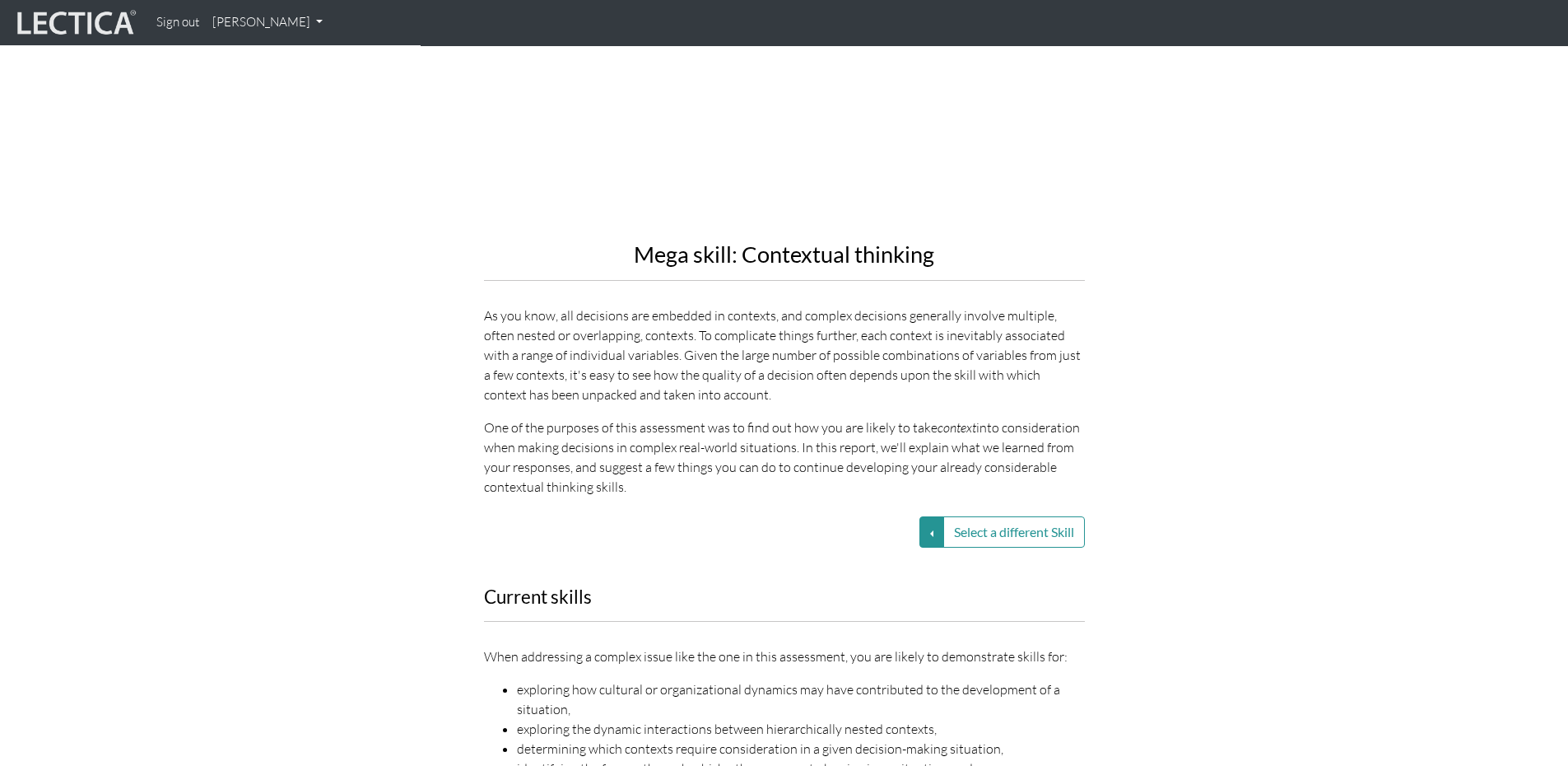
scroll to position [1811, 0]
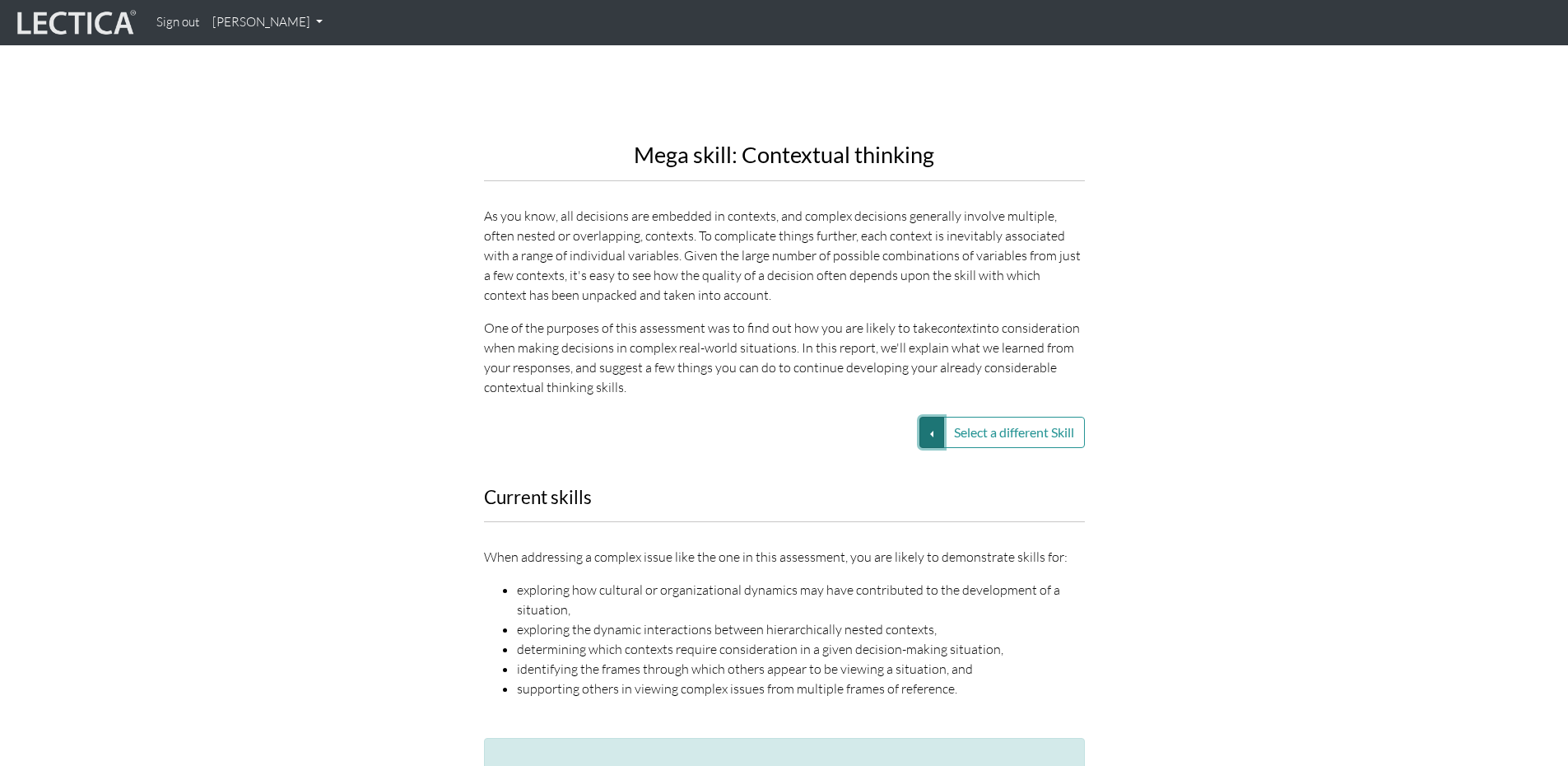
click at [925, 416] on button "Select a different Skill" at bounding box center [932, 432] width 25 height 31
click at [872, 463] on link "VUCA—Collaborative capacity" at bounding box center [815, 472] width 176 height 19
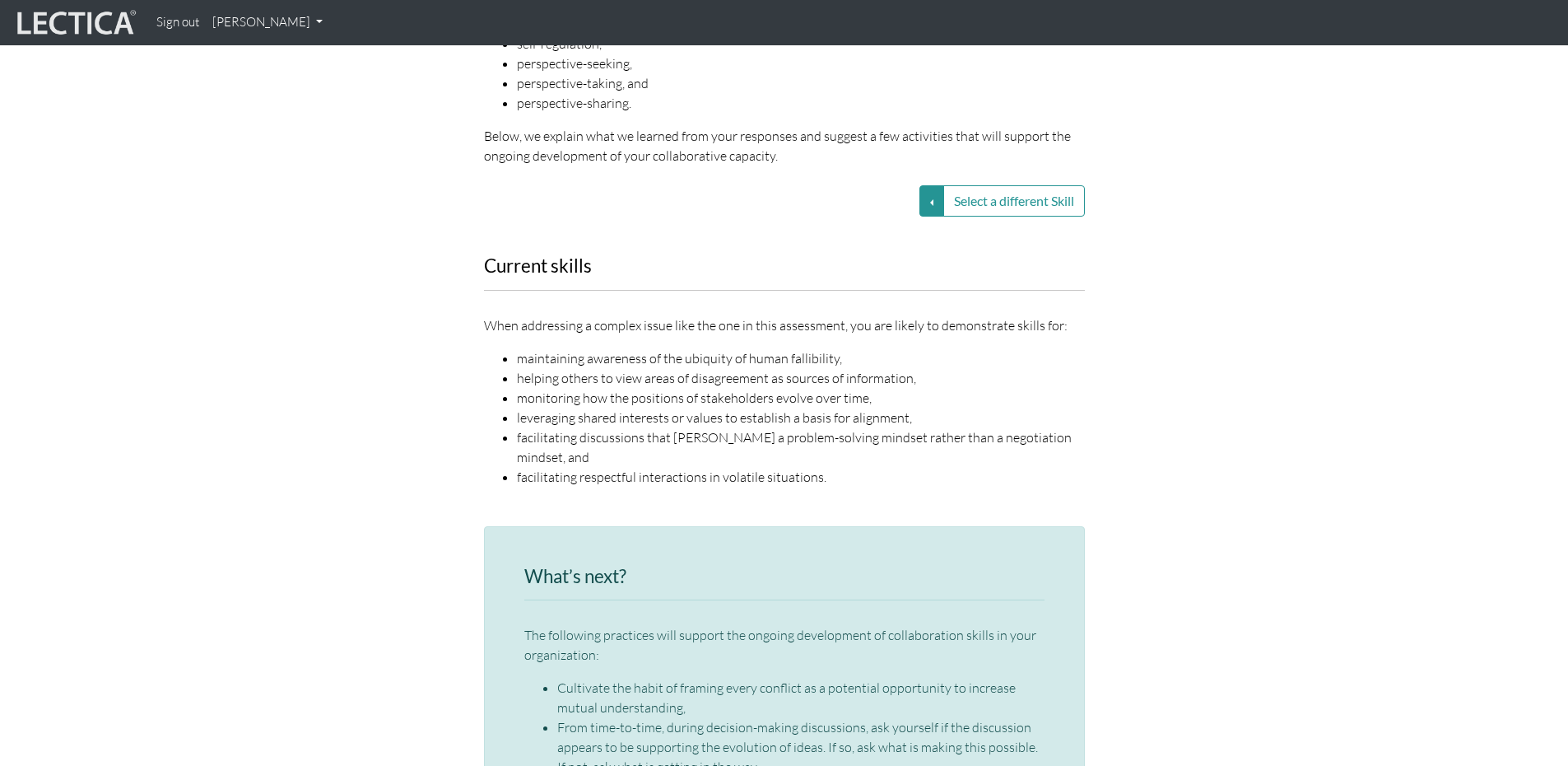
scroll to position [2058, 0]
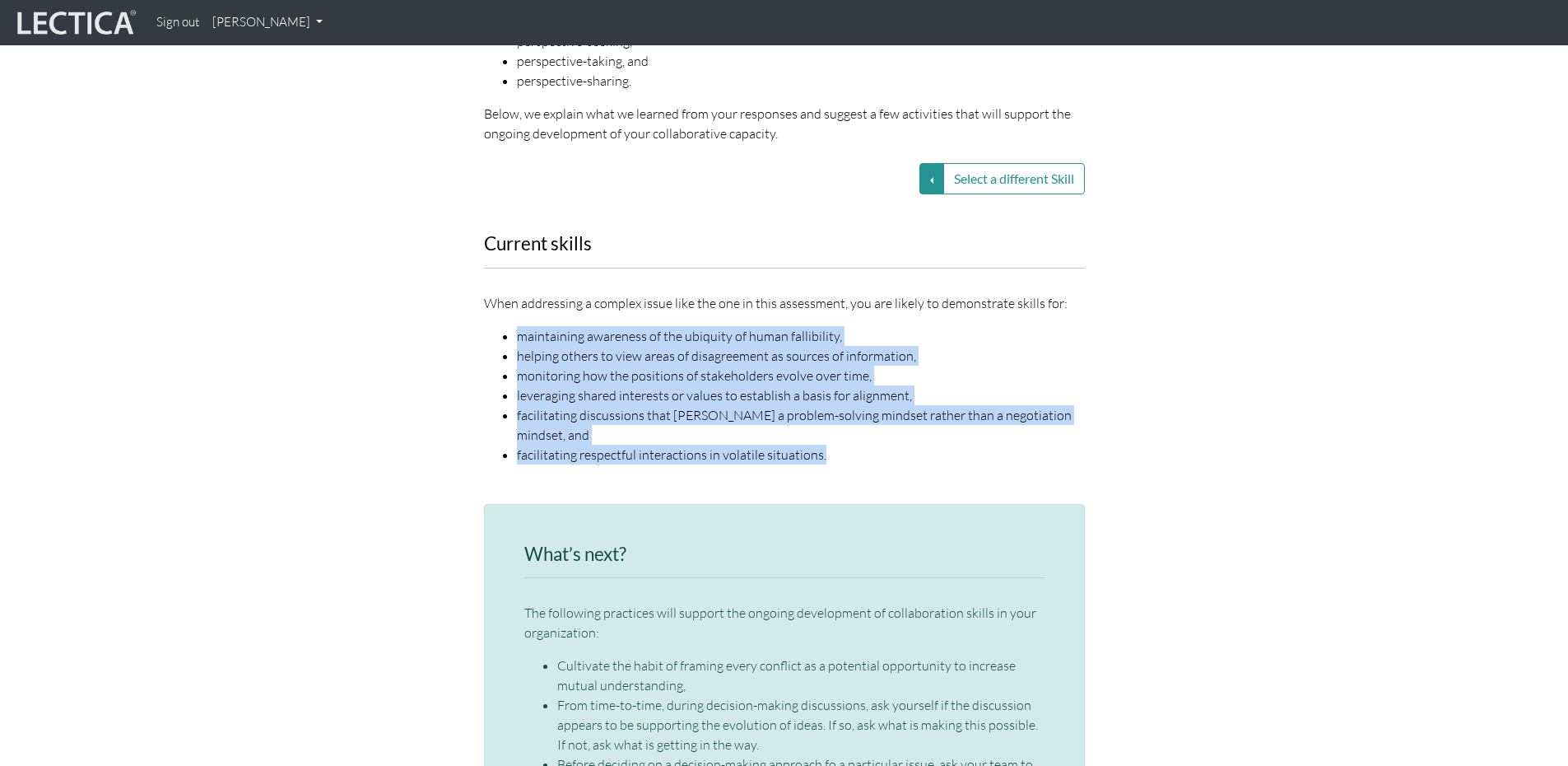
drag, startPoint x: 518, startPoint y: 317, endPoint x: 839, endPoint y: 410, distance: 334.2
click at [839, 410] on ul "maintaining awareness of the ubiquity of human fallibility, helping others to v…" at bounding box center [784, 394] width 601 height 138
copy ul "maintaining awareness of the ubiquity of human fallibility, helping others to v…"
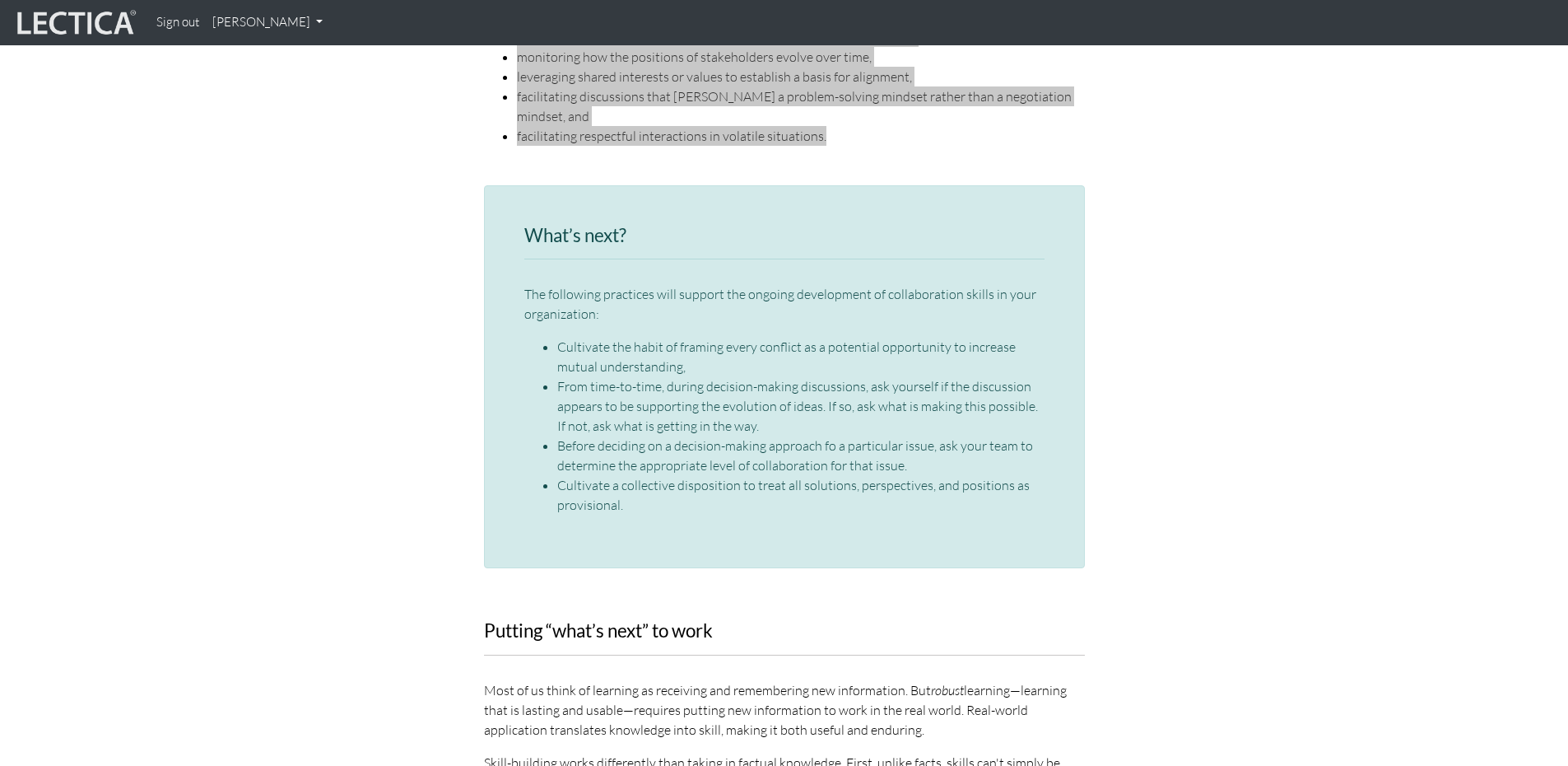
scroll to position [2388, 0]
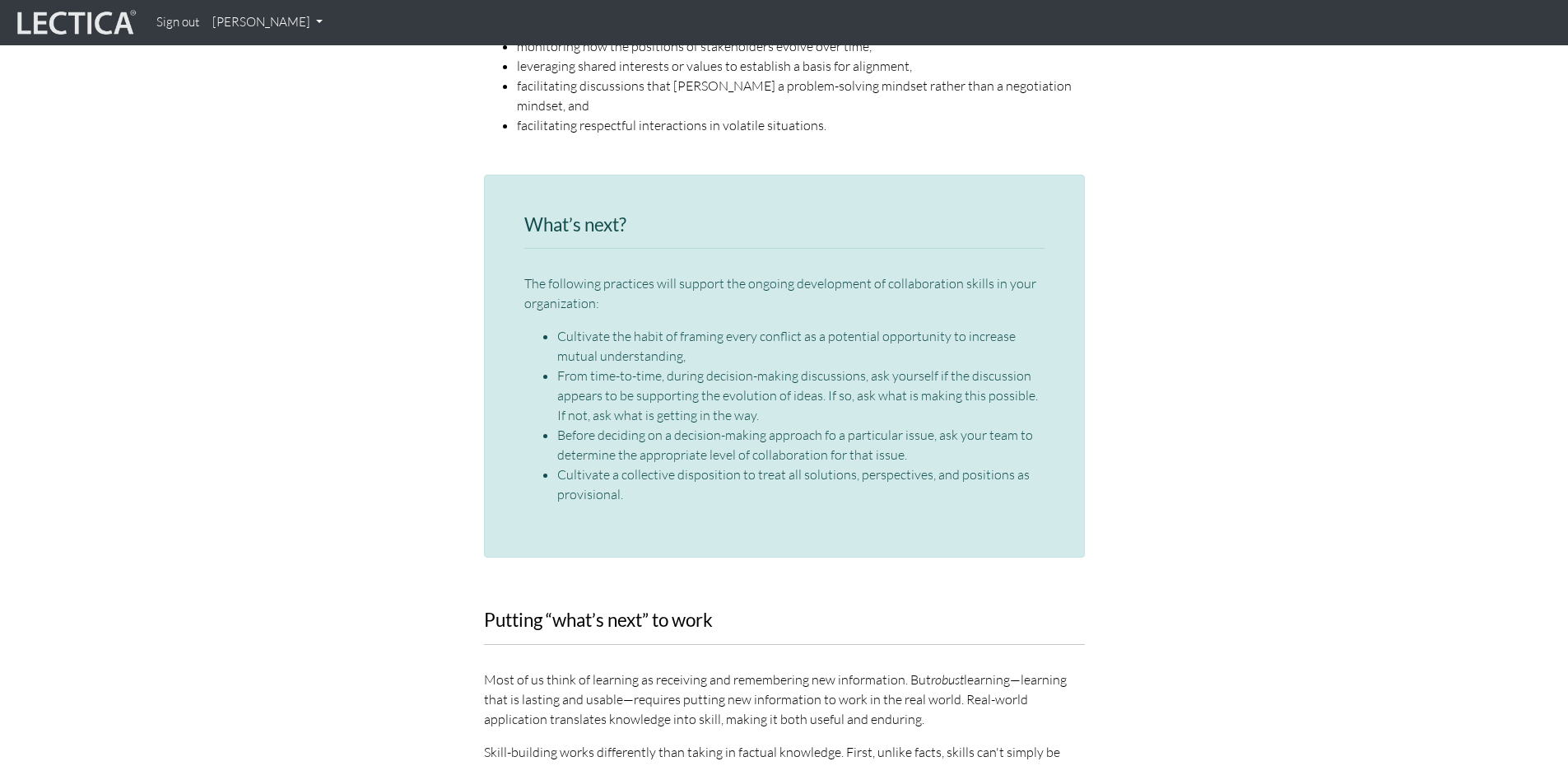
click at [574, 284] on div "The following practices will support the ongoing development of collaboration s…" at bounding box center [784, 389] width 520 height 230
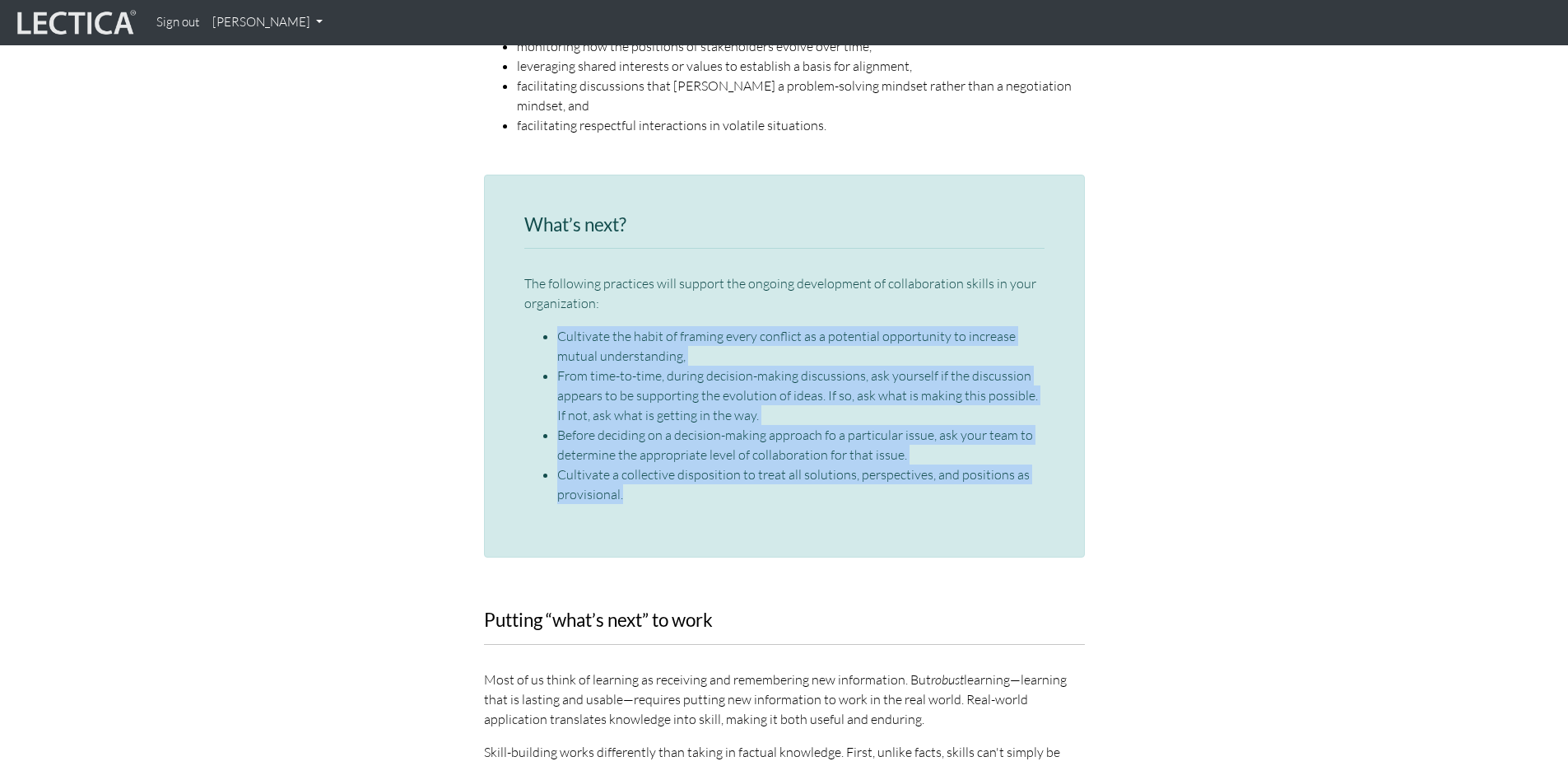
drag, startPoint x: 558, startPoint y: 294, endPoint x: 792, endPoint y: 451, distance: 281.8
click at [791, 451] on ul "Cultivate the habit of framing every conflict as a potential opportunity to inc…" at bounding box center [784, 415] width 520 height 178
copy ul "Cultivate the habit of framing every conflict as a potential opportunity to inc…"
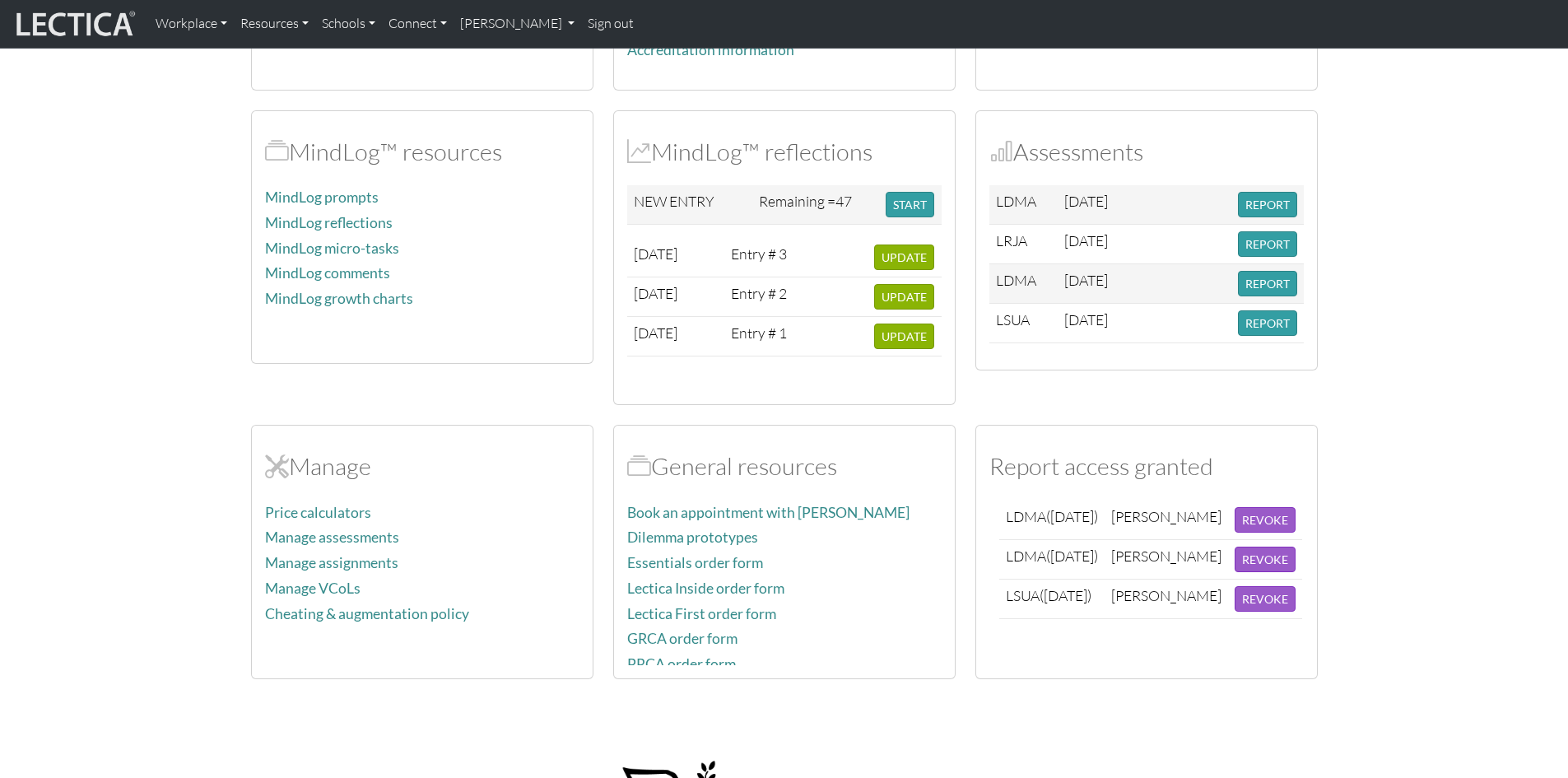
scroll to position [411, 0]
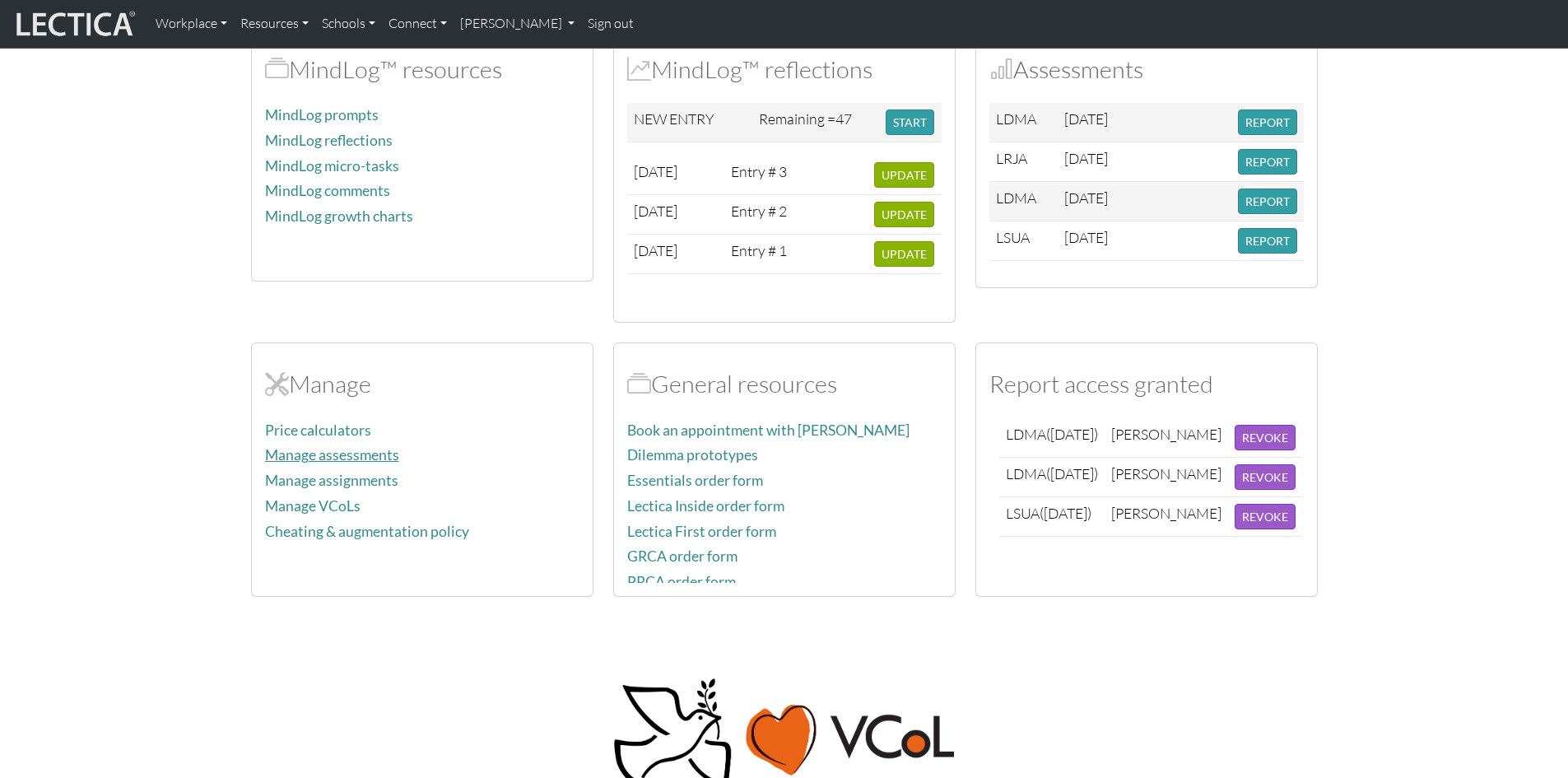
click at [376, 453] on link "Manage assessments" at bounding box center [332, 455] width 135 height 17
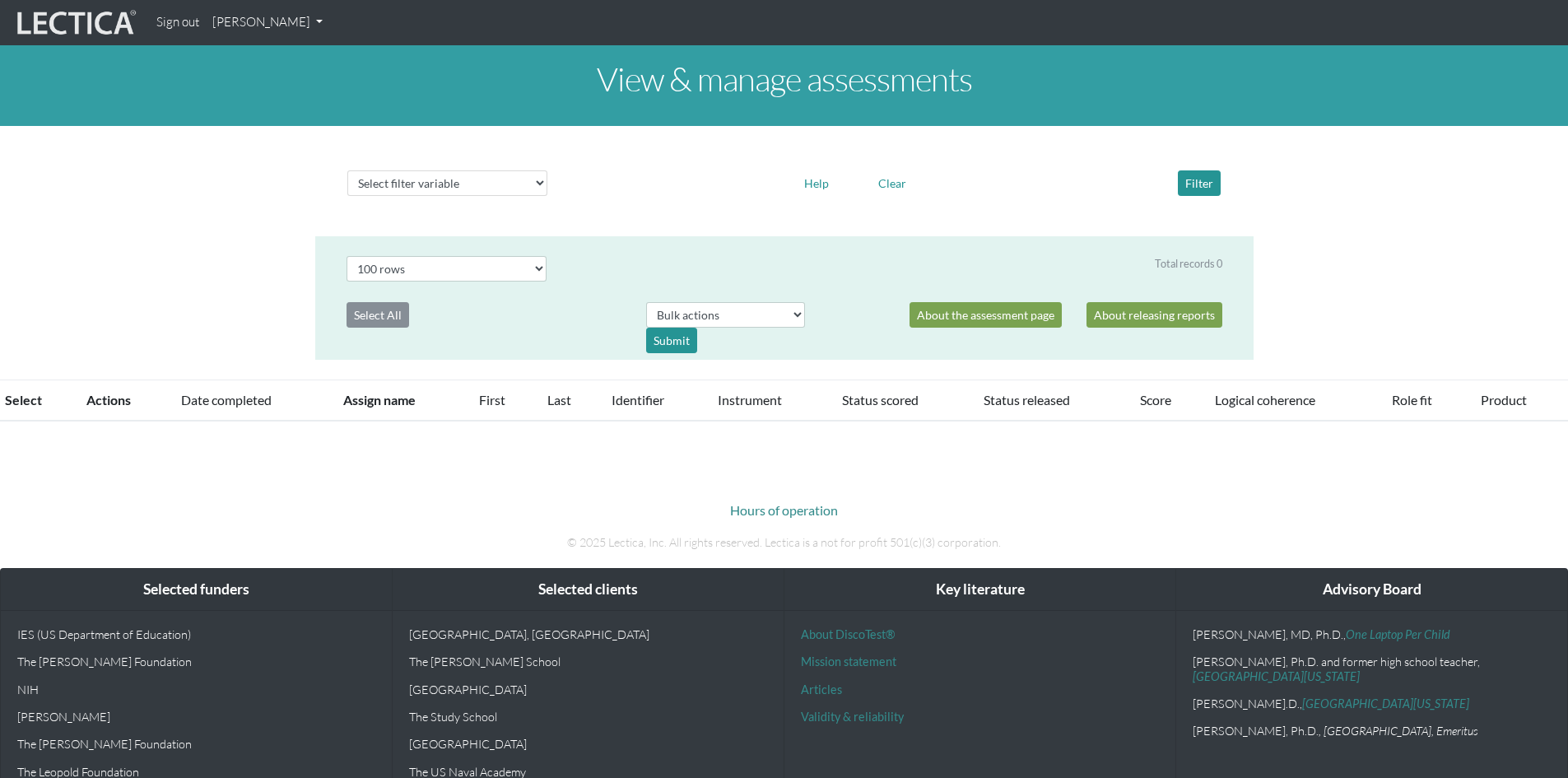
select select "100"
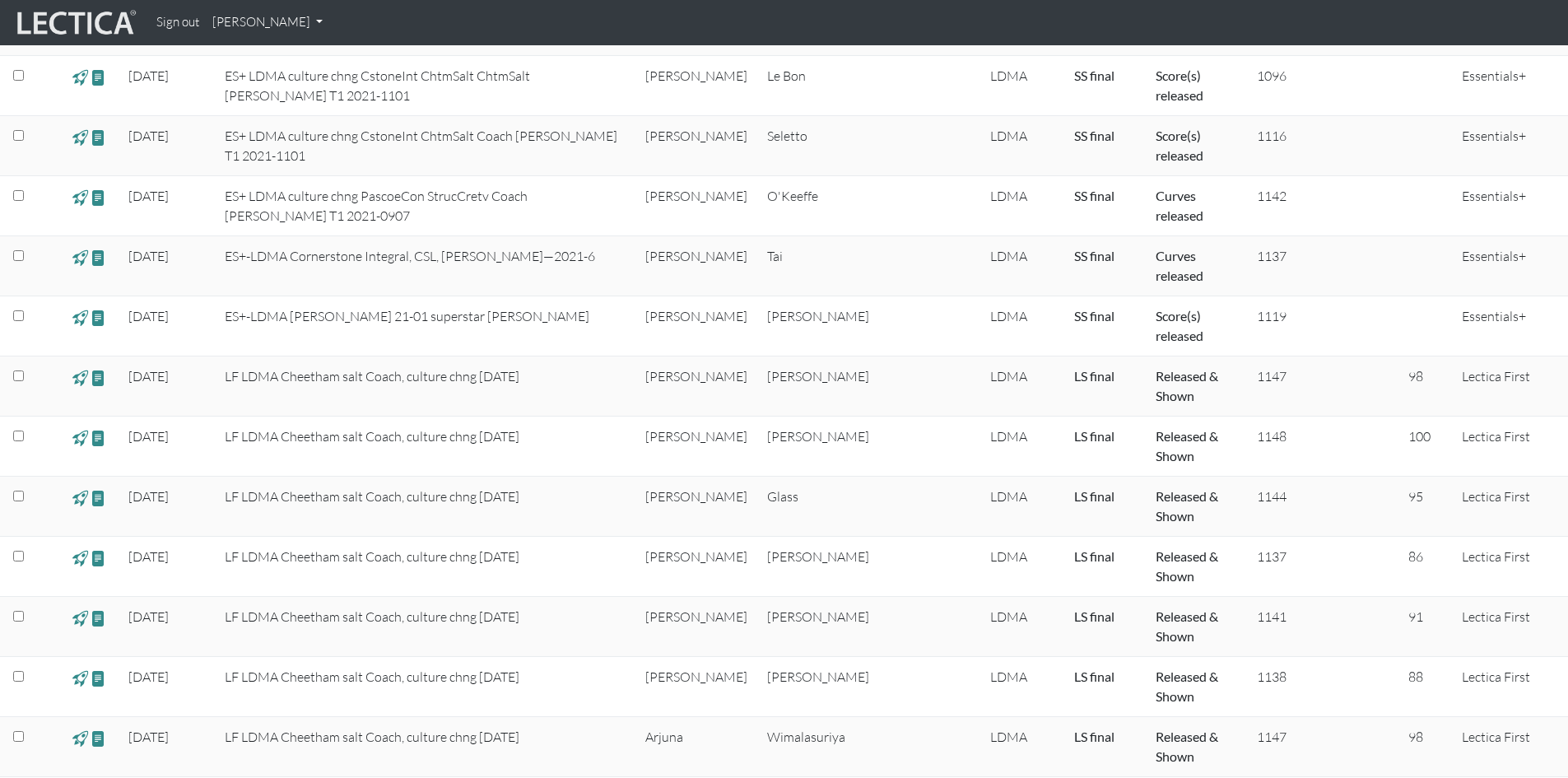
scroll to position [2964, 0]
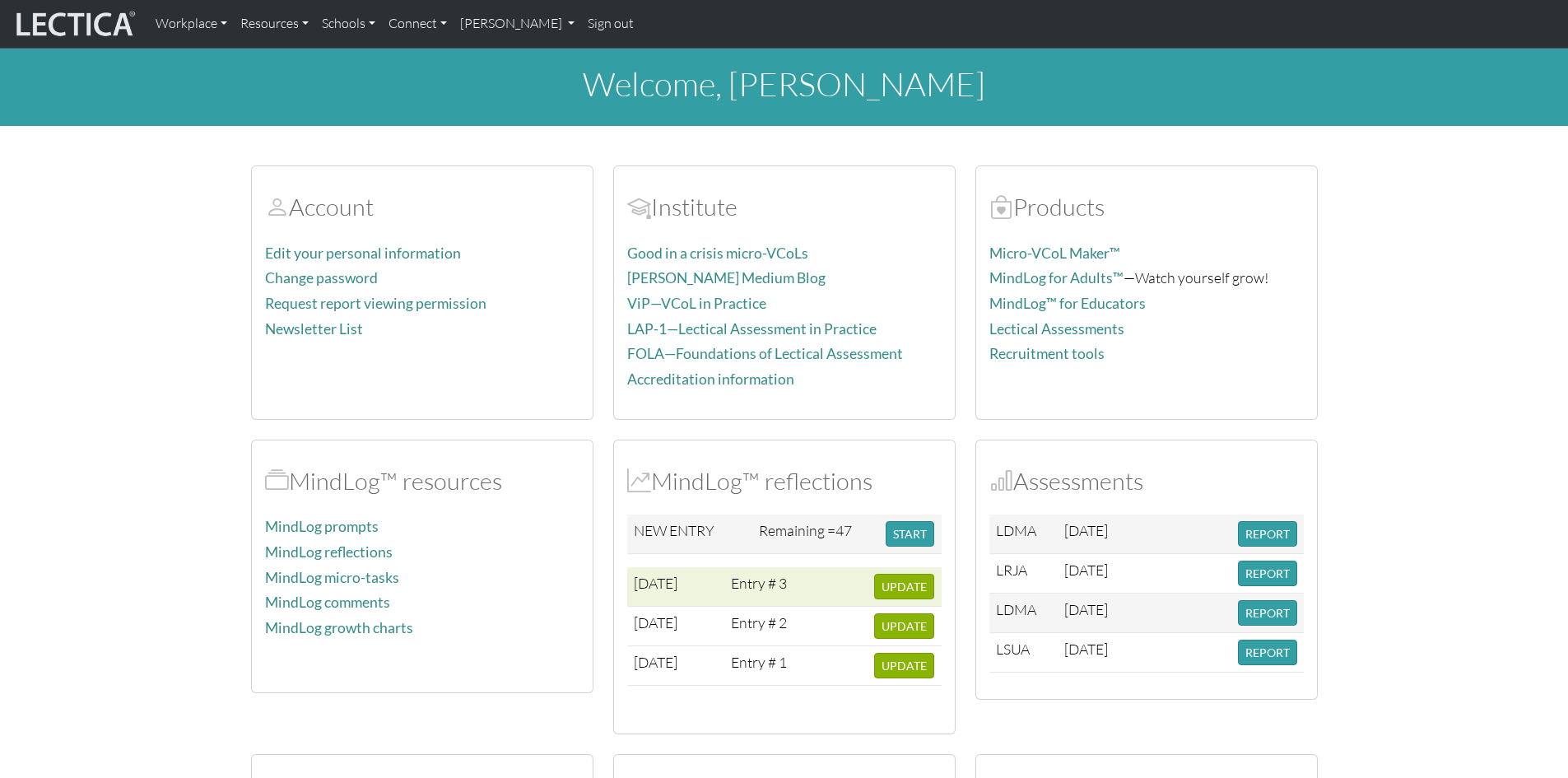
scroll to position [411, 0]
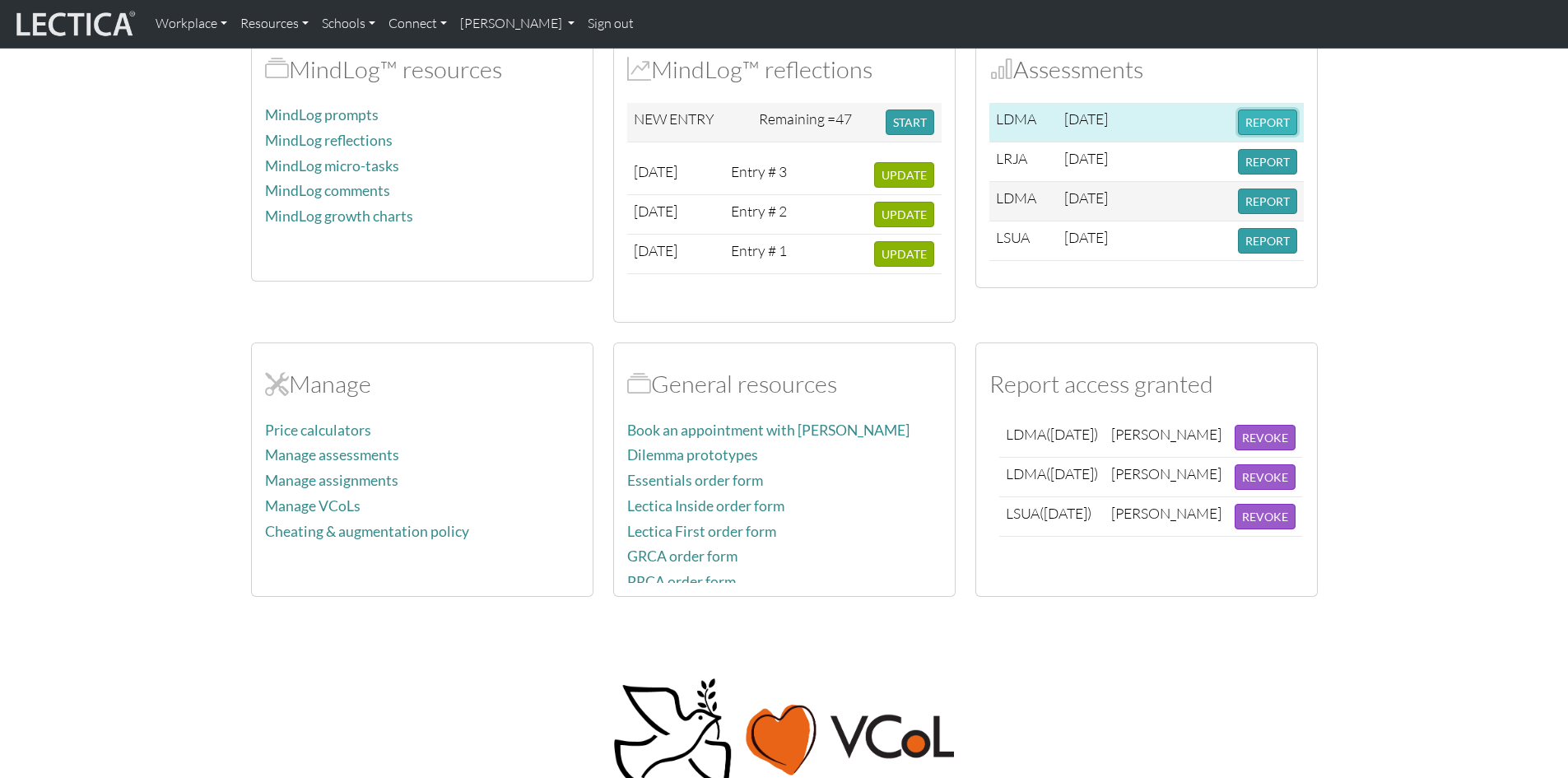
click at [1274, 123] on button "REPORT" at bounding box center [1268, 122] width 59 height 25
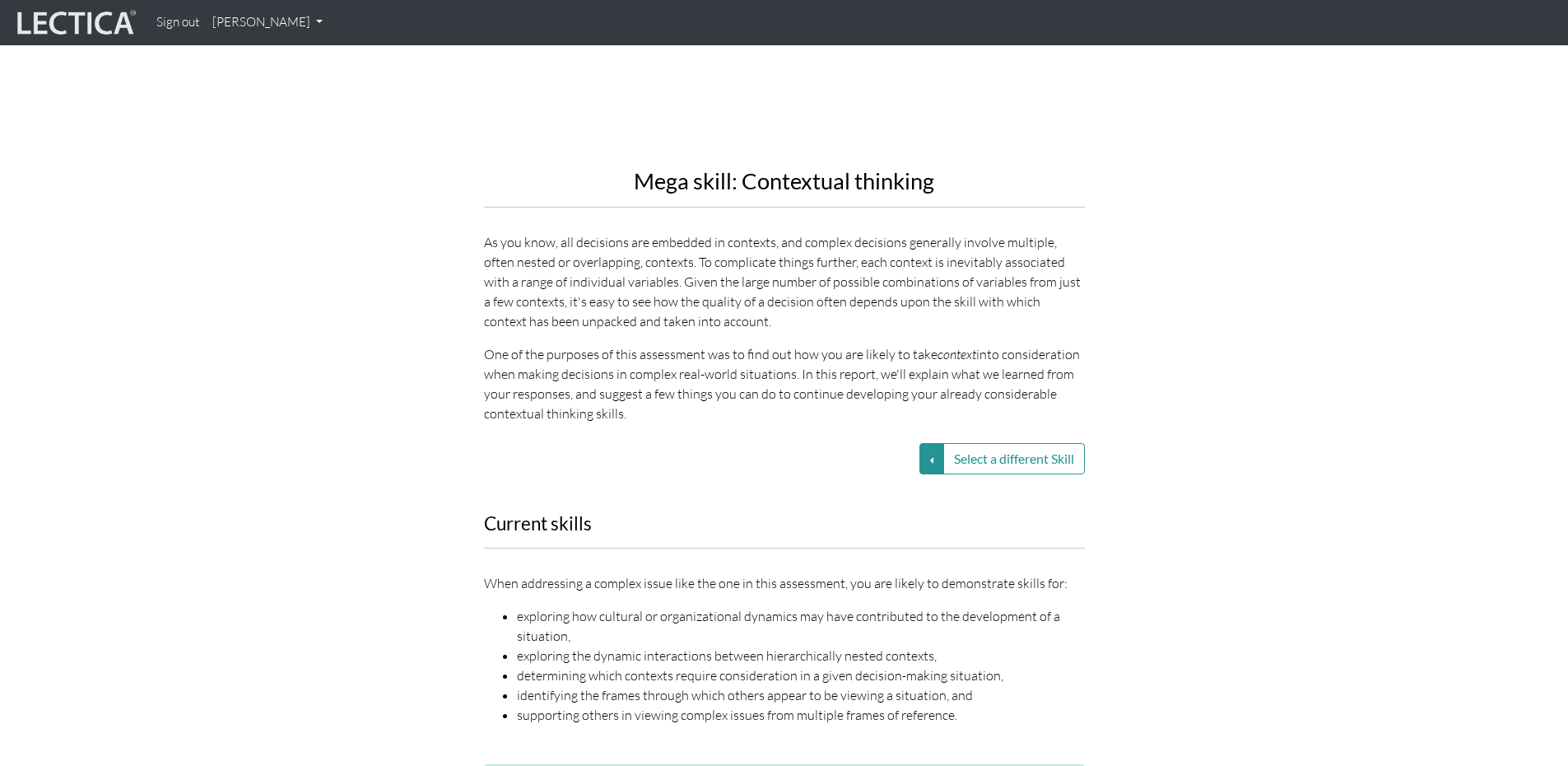
scroll to position [1976, 0]
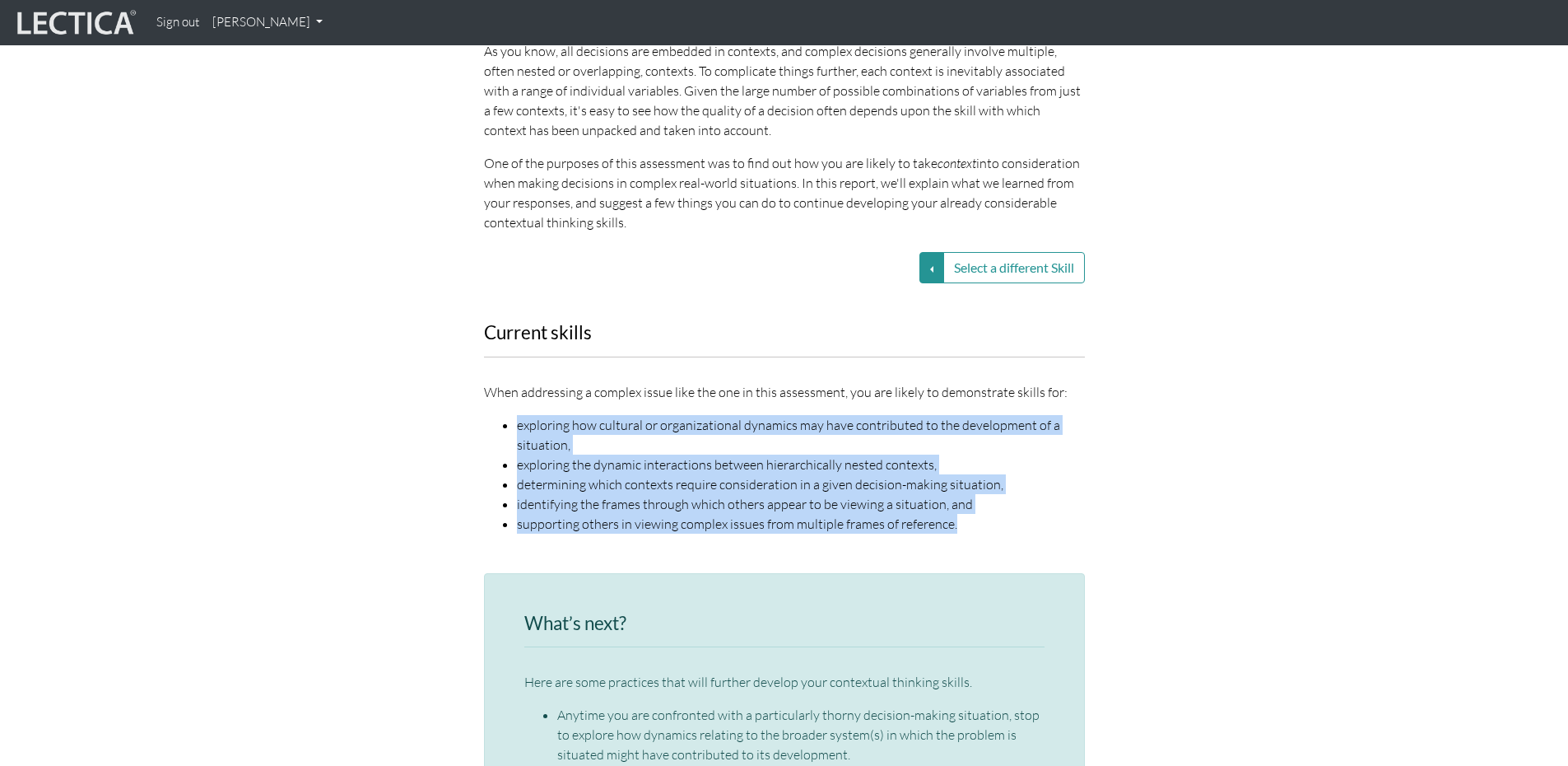
drag, startPoint x: 517, startPoint y: 409, endPoint x: 977, endPoint y: 507, distance: 470.3
click at [977, 507] on ul "exploring how cultural or organizational dynamics may have contributed to the d…" at bounding box center [784, 474] width 601 height 118
copy ul "exploring how cultural or organizational dynamics may have contributed to the d…"
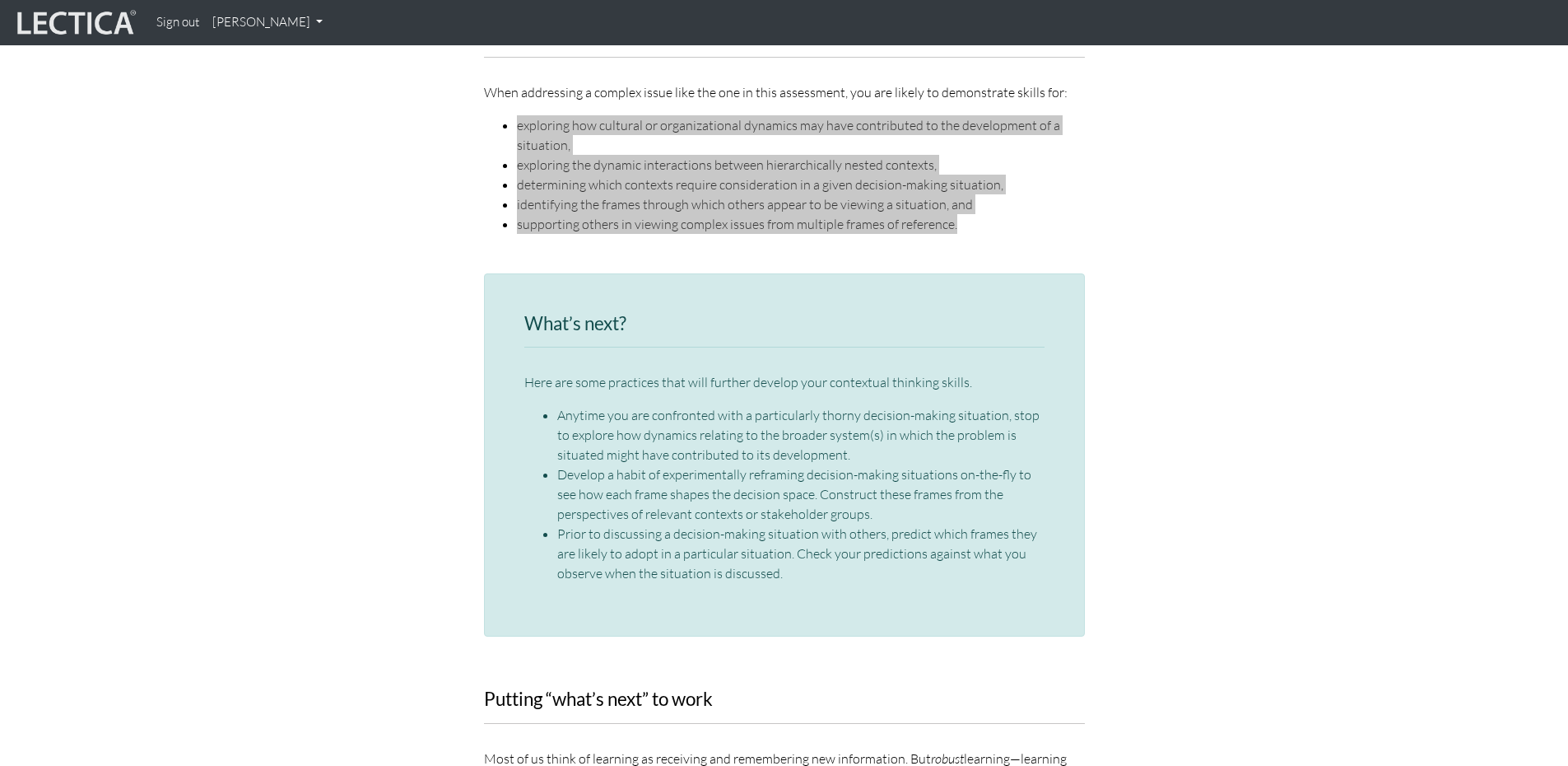
scroll to position [2306, 0]
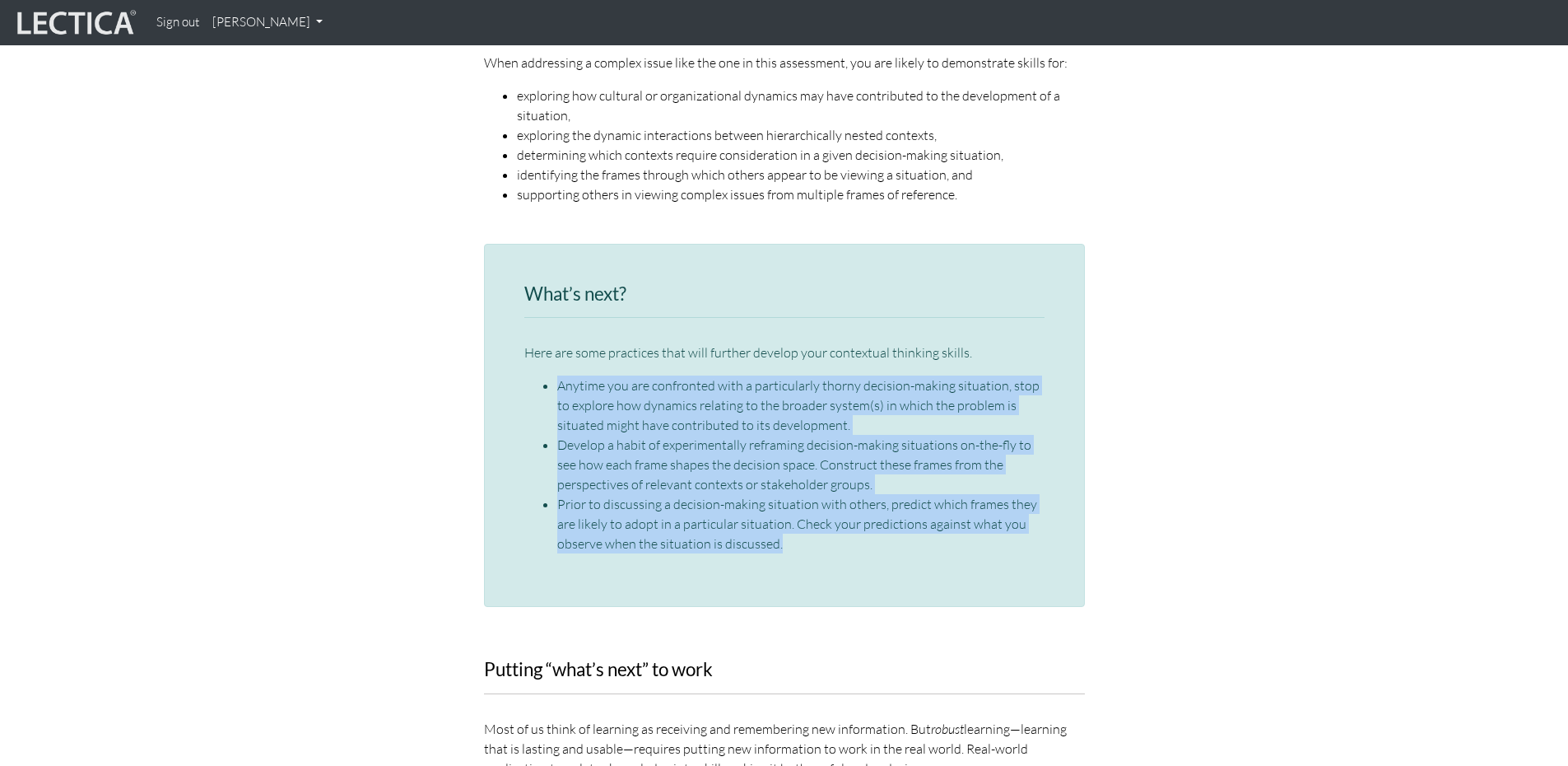
drag, startPoint x: 559, startPoint y: 362, endPoint x: 908, endPoint y: 533, distance: 388.6
click at [908, 533] on ul "Anytime you are confronted with a particularly thorny decision-making situation…" at bounding box center [784, 465] width 520 height 178
copy ul "Anytime you are confronted with a particularly thorny decision-making situation…"
